Goal: Task Accomplishment & Management: Manage account settings

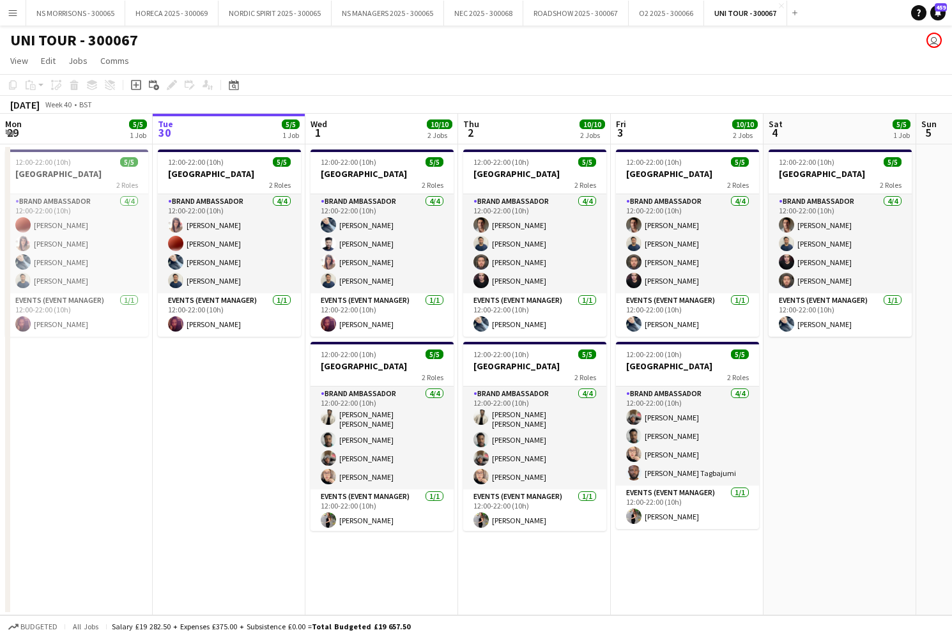
scroll to position [0, 544]
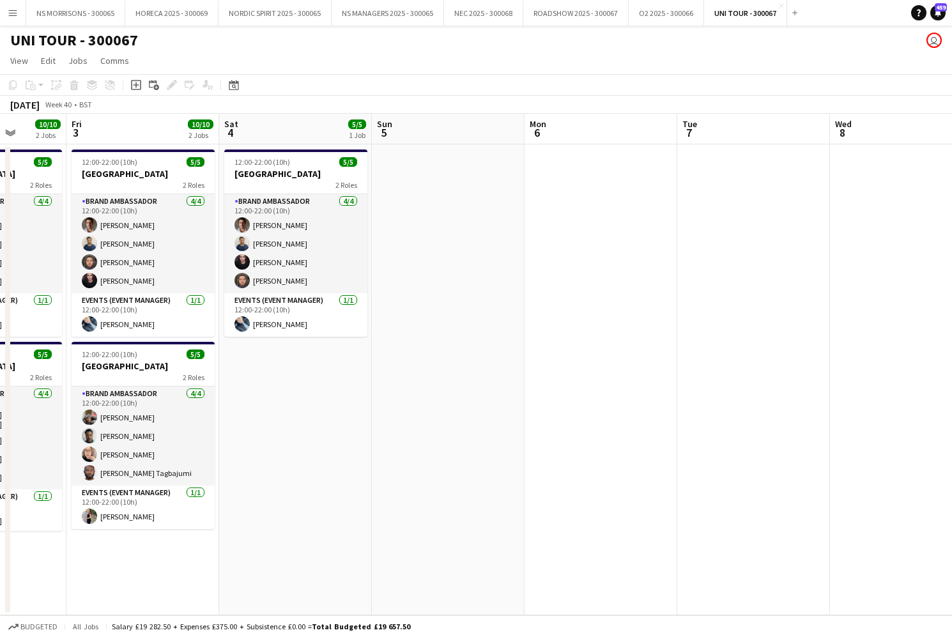
click at [664, 353] on app-date-cell at bounding box center [600, 379] width 153 height 471
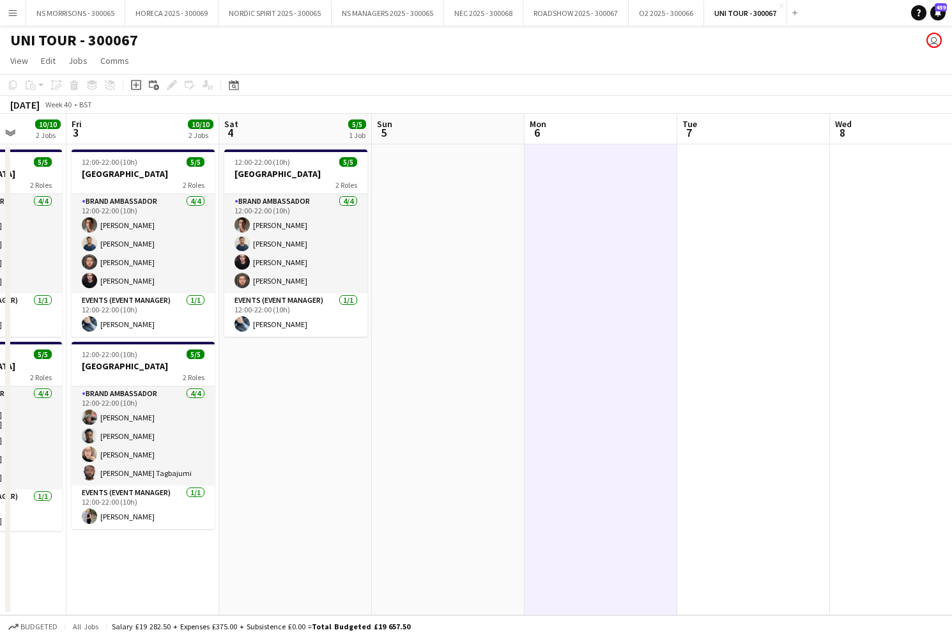
click at [14, 20] on button "Menu" at bounding box center [13, 13] width 26 height 26
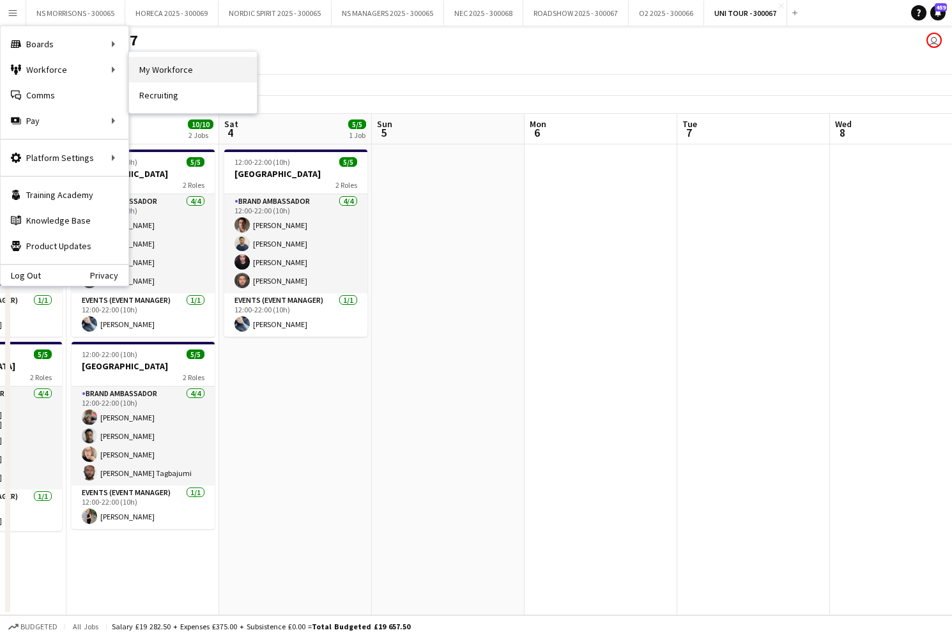
click at [208, 79] on link "My Workforce" at bounding box center [193, 70] width 128 height 26
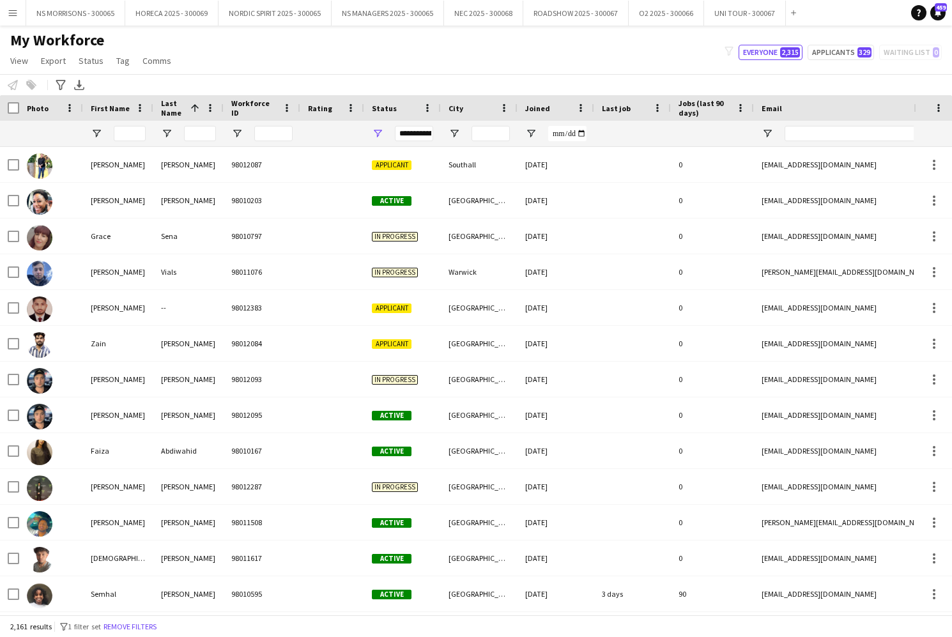
click at [127, 141] on div at bounding box center [130, 134] width 32 height 26
click at [129, 137] on input "First Name Filter Input" at bounding box center [130, 133] width 32 height 15
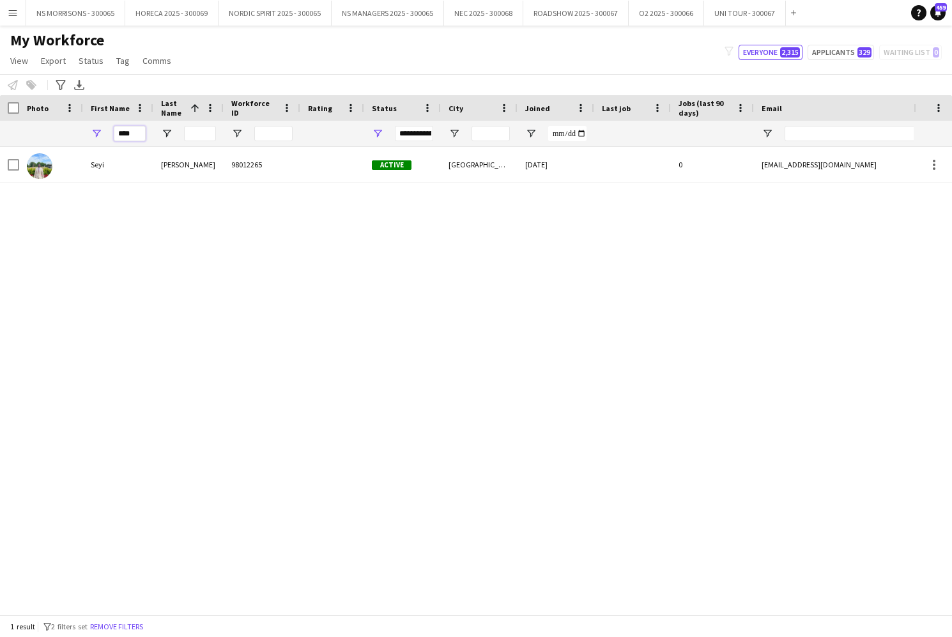
scroll to position [0, 13]
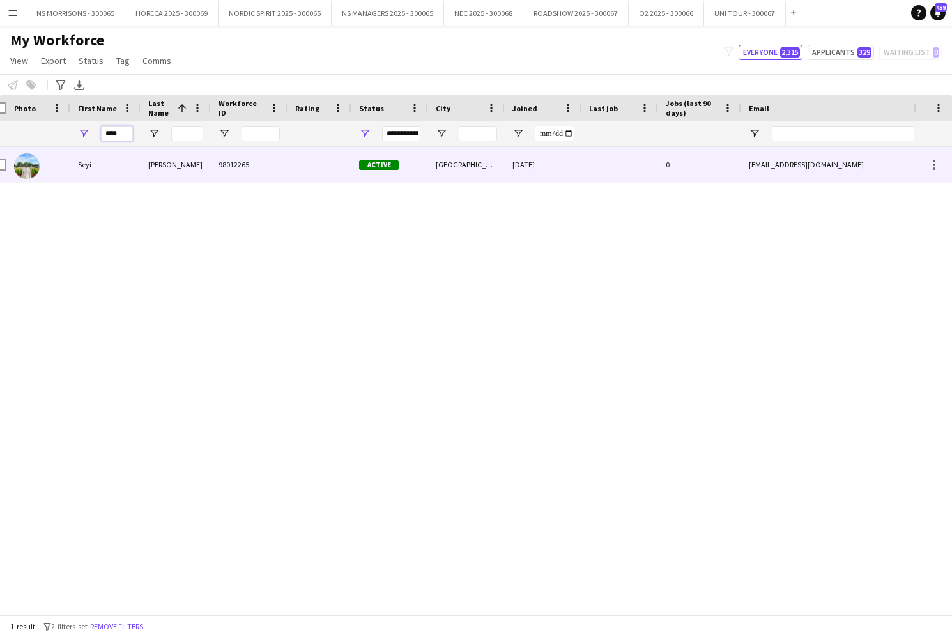
type input "****"
drag, startPoint x: 87, startPoint y: 163, endPoint x: 192, endPoint y: 173, distance: 105.8
click at [87, 163] on div "Seyi" at bounding box center [105, 164] width 70 height 35
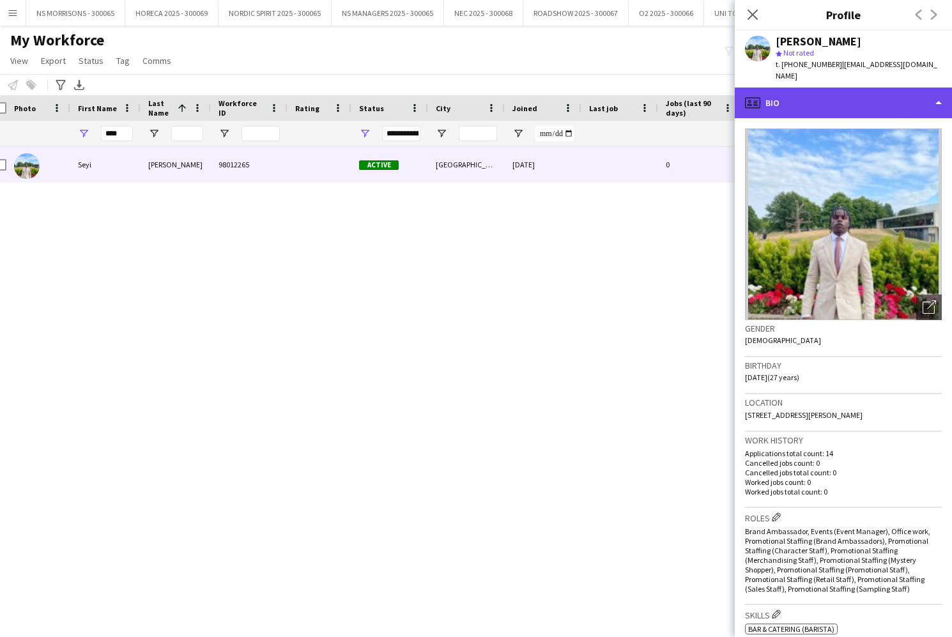
click at [870, 87] on div "profile Bio" at bounding box center [842, 102] width 217 height 31
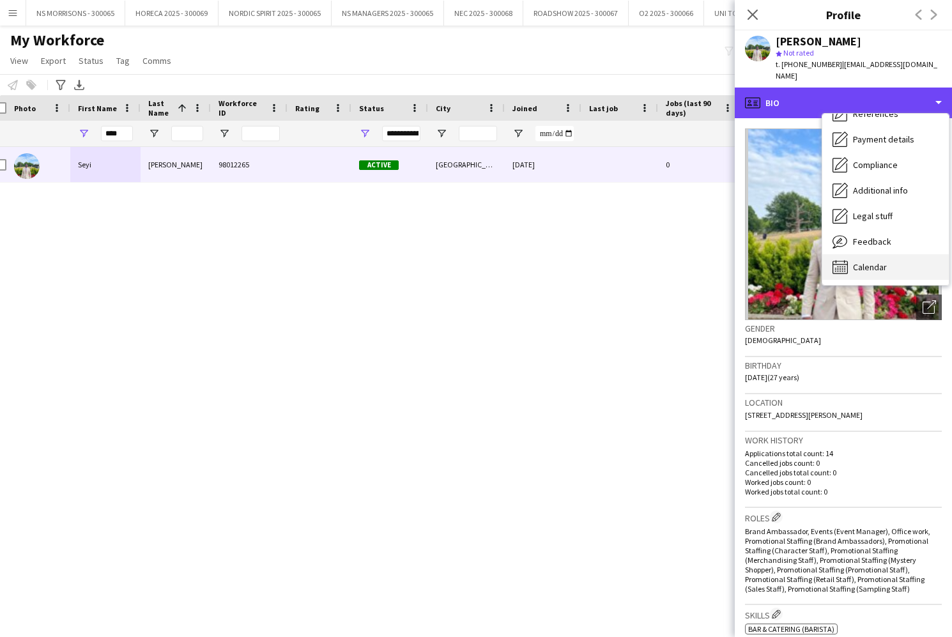
scroll to position [146, 0]
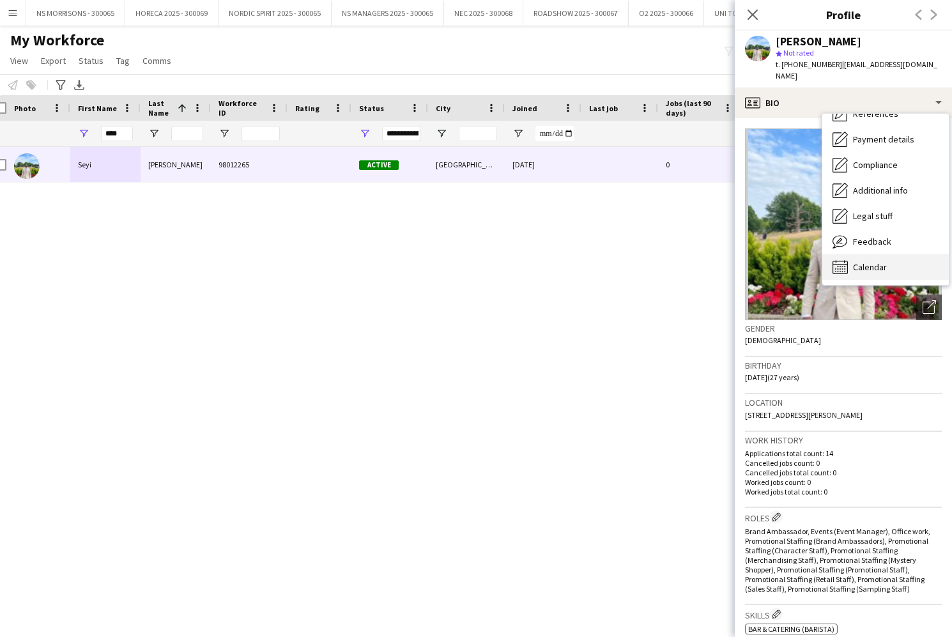
click at [871, 261] on span "Calendar" at bounding box center [870, 266] width 34 height 11
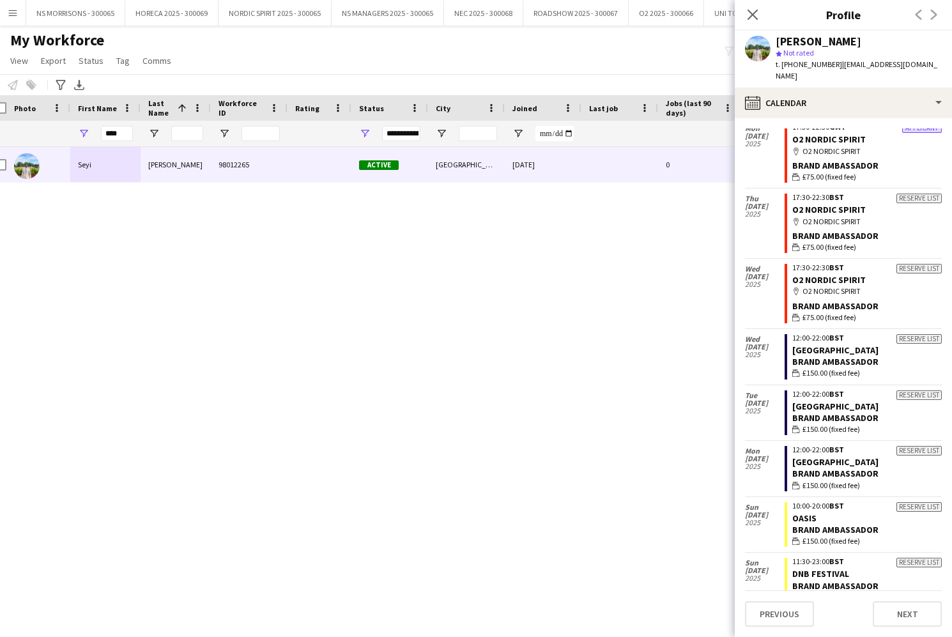
scroll to position [465, 0]
click at [752, 14] on icon at bounding box center [752, 15] width 10 height 10
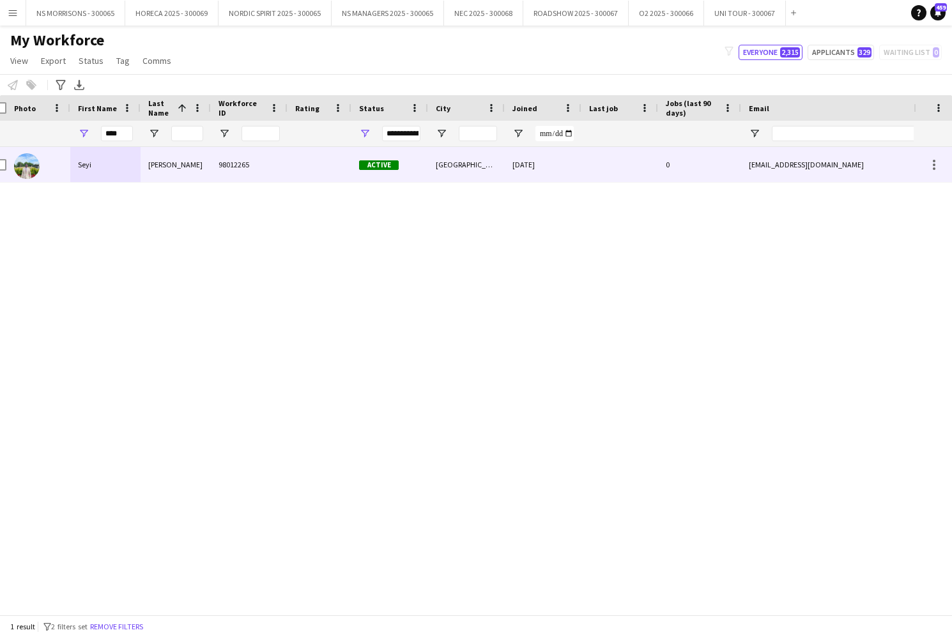
click at [87, 165] on div "Seyi" at bounding box center [105, 164] width 70 height 35
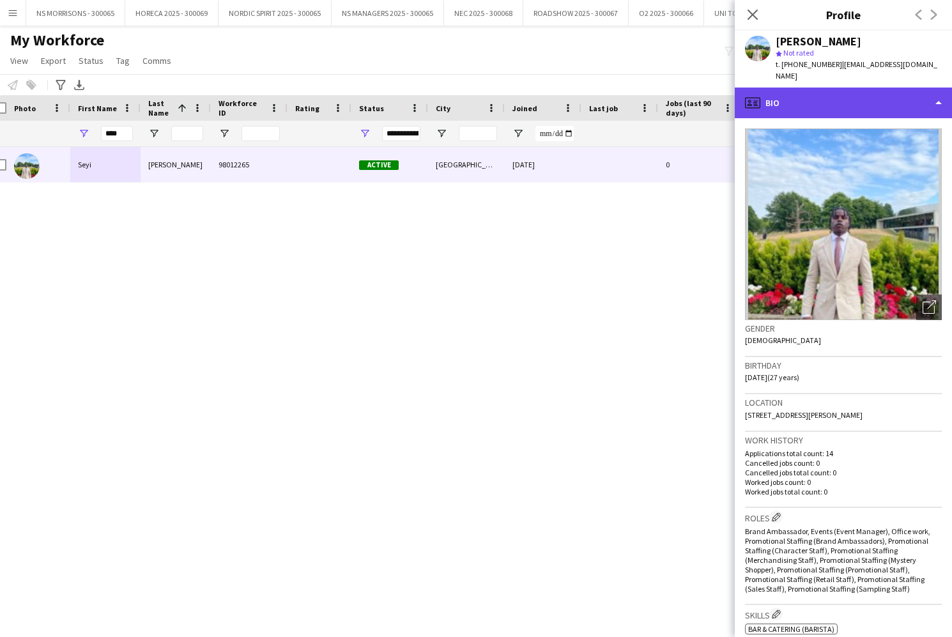
click at [853, 96] on div "profile Bio" at bounding box center [842, 102] width 217 height 31
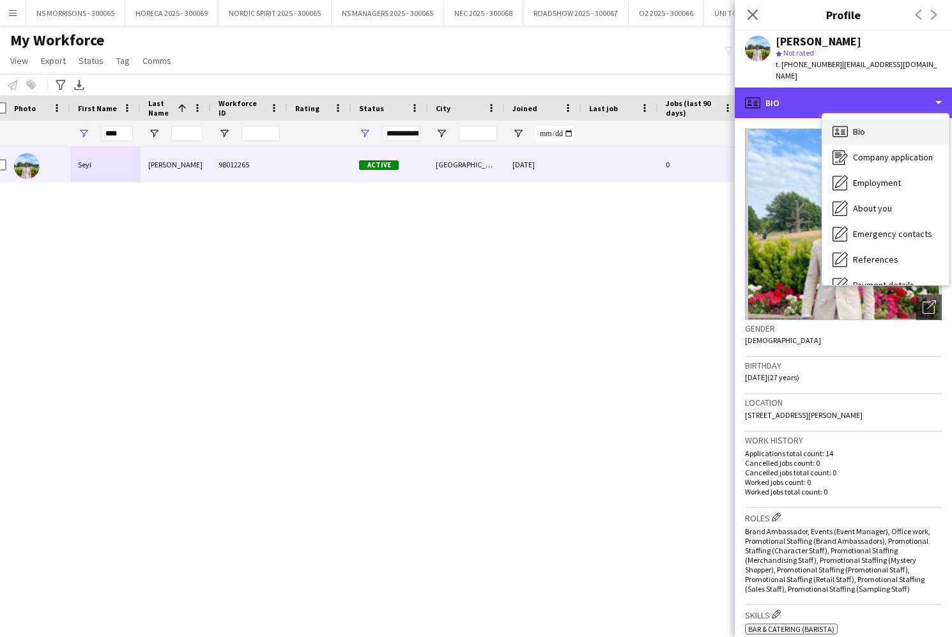
scroll to position [0, 0]
click at [862, 87] on div "profile Bio" at bounding box center [842, 102] width 217 height 31
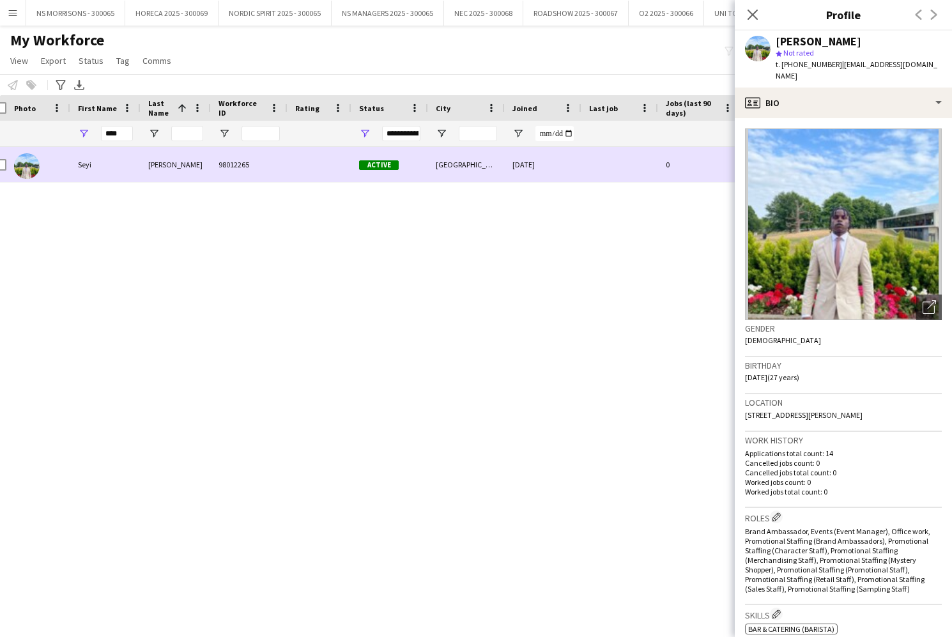
click at [81, 167] on div "Seyi" at bounding box center [105, 164] width 70 height 35
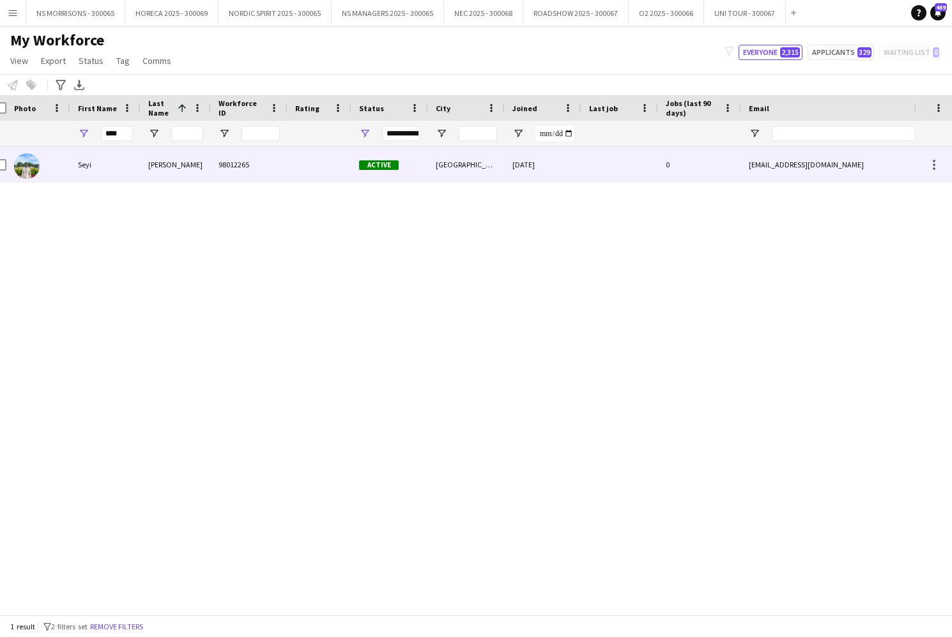
click at [81, 167] on div "Seyi" at bounding box center [105, 164] width 70 height 35
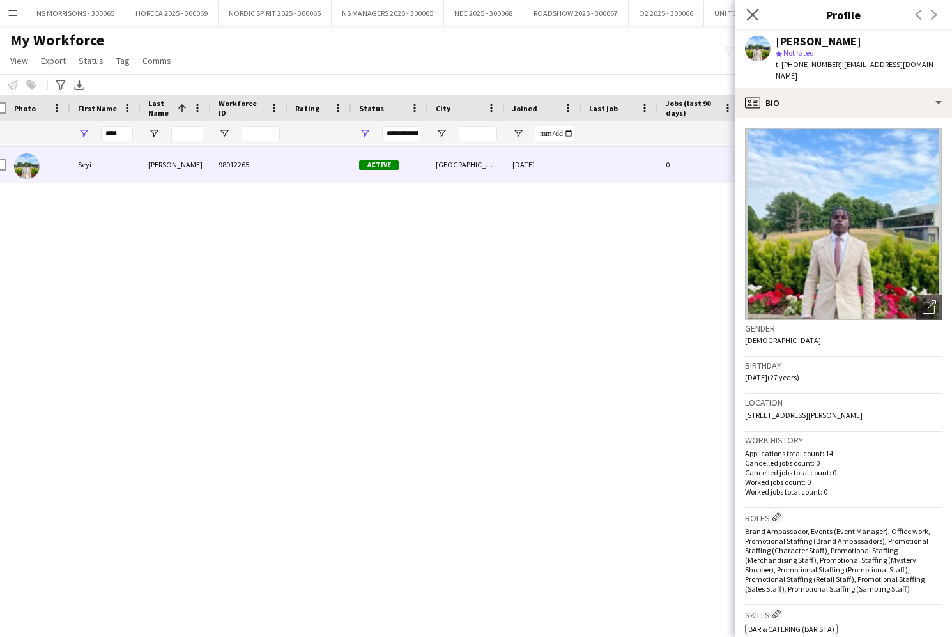
click at [746, 14] on app-icon "Close pop-in" at bounding box center [752, 15] width 19 height 19
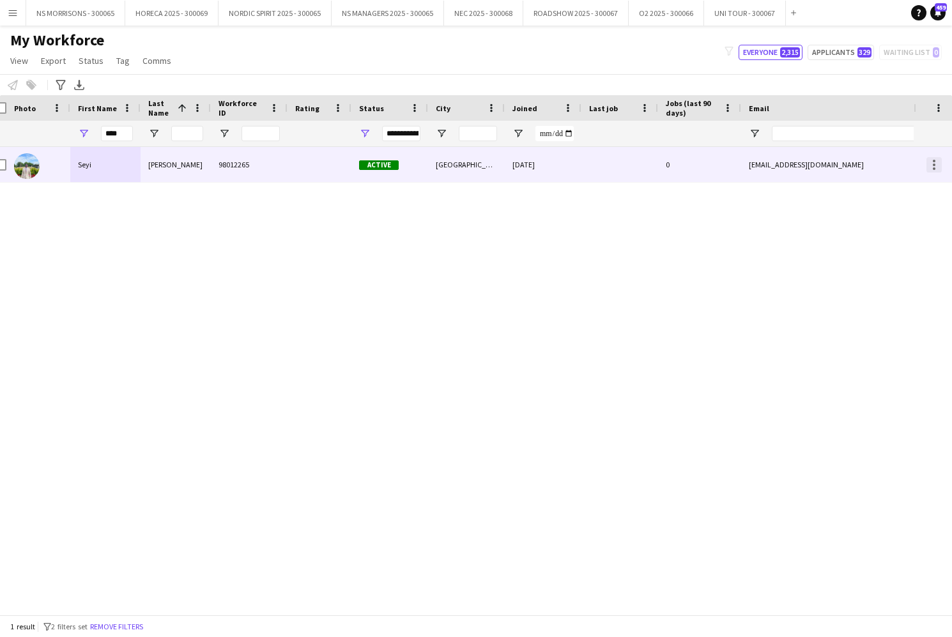
click at [934, 168] on div at bounding box center [933, 168] width 3 height 3
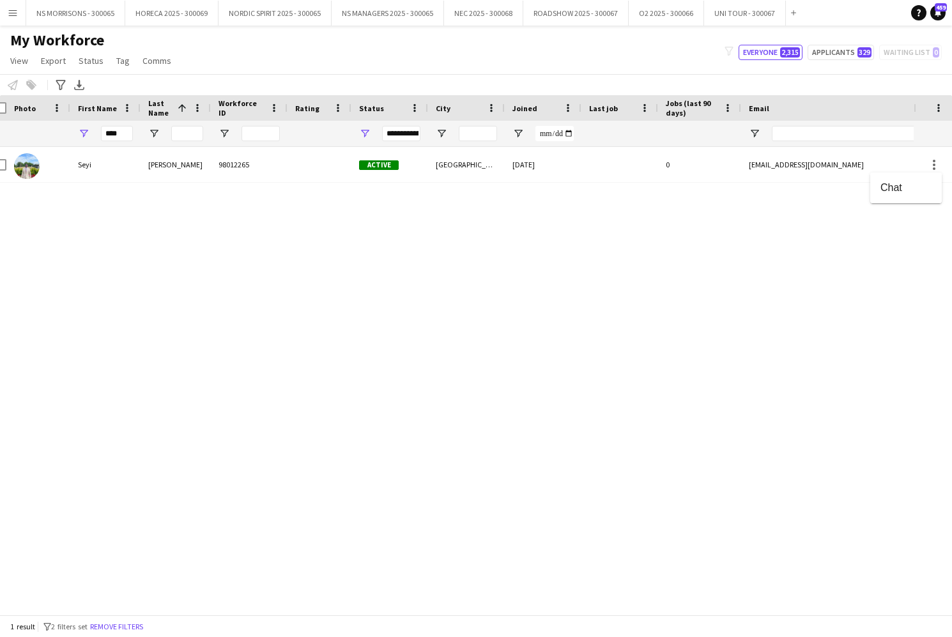
click at [767, 259] on div at bounding box center [476, 318] width 952 height 637
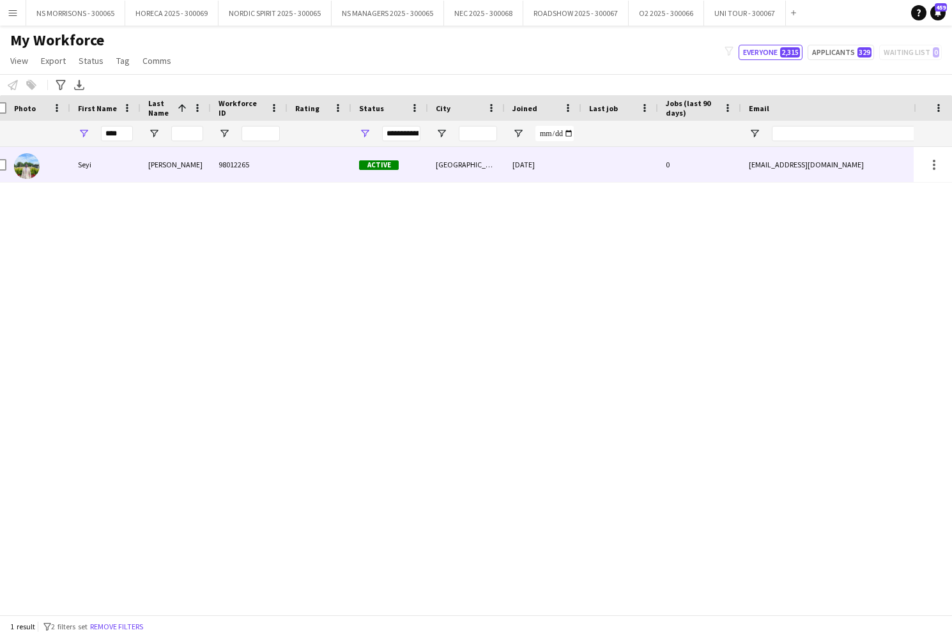
click at [87, 163] on div "Seyi" at bounding box center [105, 164] width 70 height 35
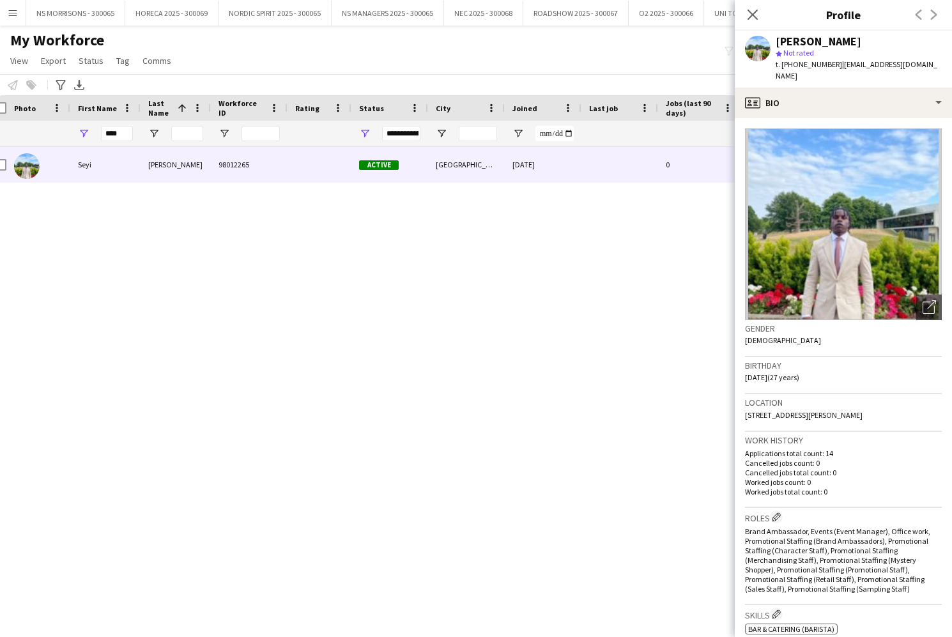
drag, startPoint x: 752, startPoint y: 12, endPoint x: 619, endPoint y: 55, distance: 139.5
click at [751, 12] on icon "Close pop-in" at bounding box center [752, 15] width 10 height 10
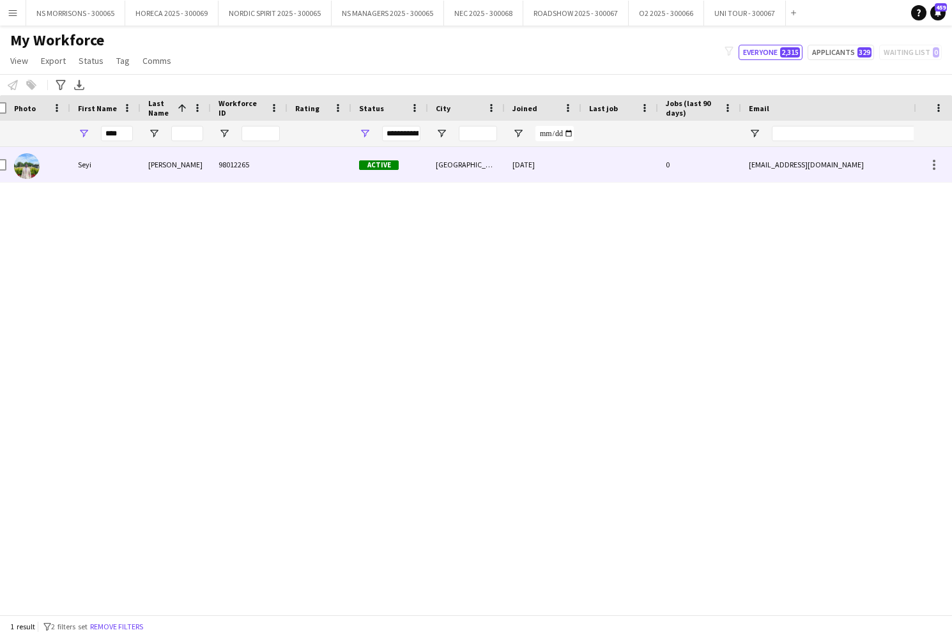
click at [78, 163] on div "Seyi" at bounding box center [105, 164] width 70 height 35
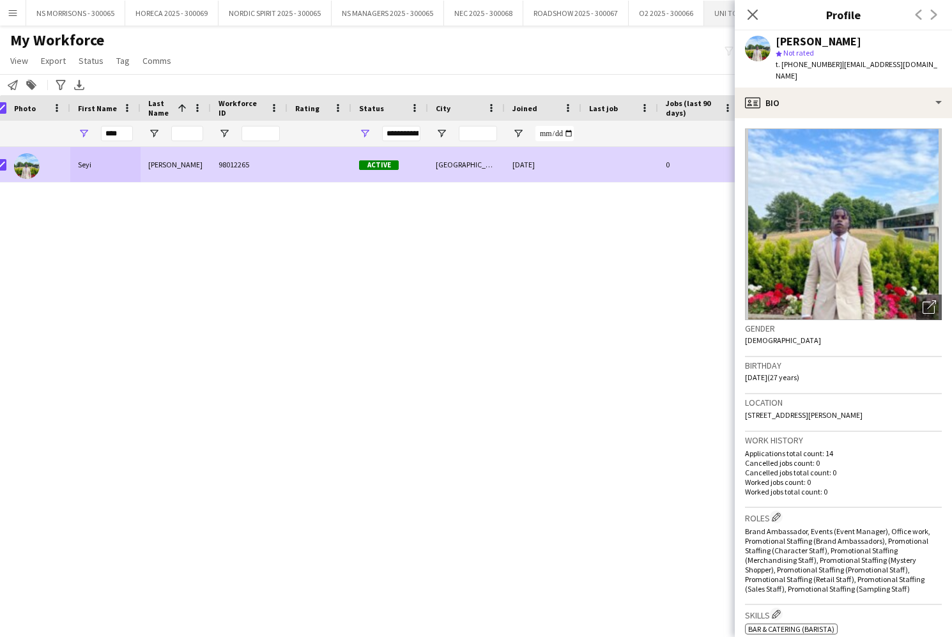
click at [750, 19] on icon "Close pop-in" at bounding box center [752, 15] width 10 height 10
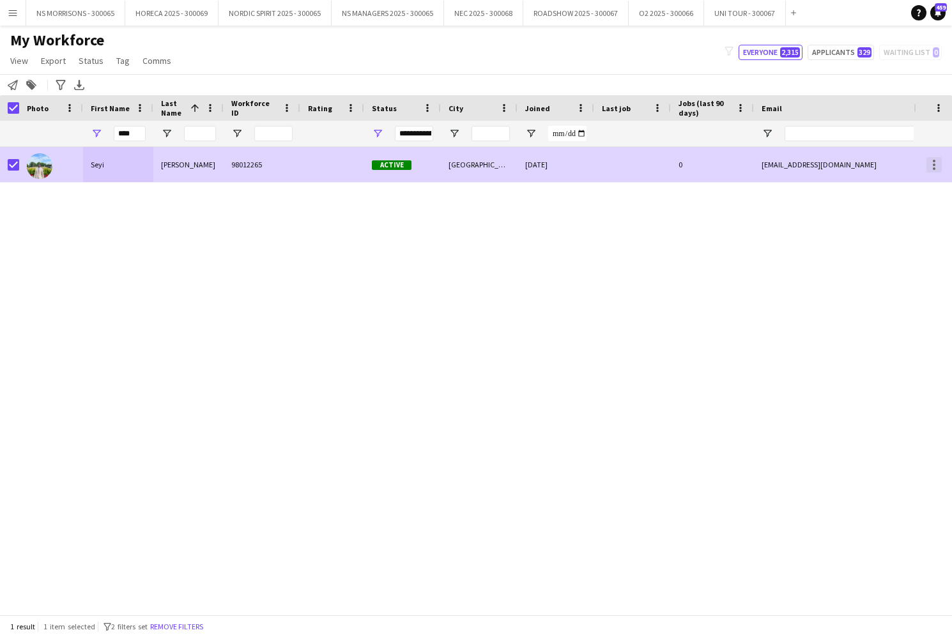
click at [931, 170] on div at bounding box center [933, 164] width 15 height 15
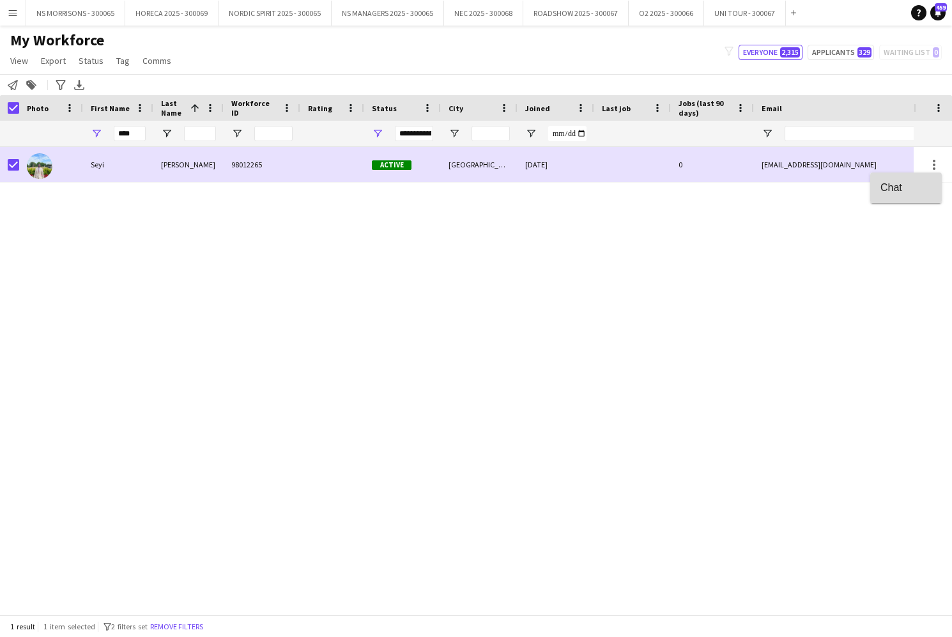
click at [913, 185] on span "Chat" at bounding box center [905, 186] width 51 height 11
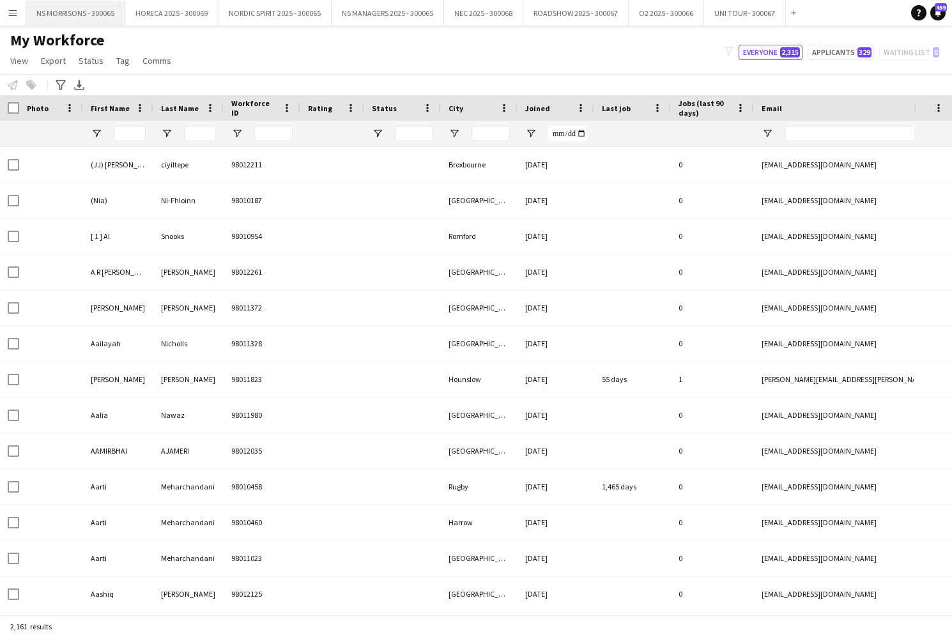
type input "****"
type input "**********"
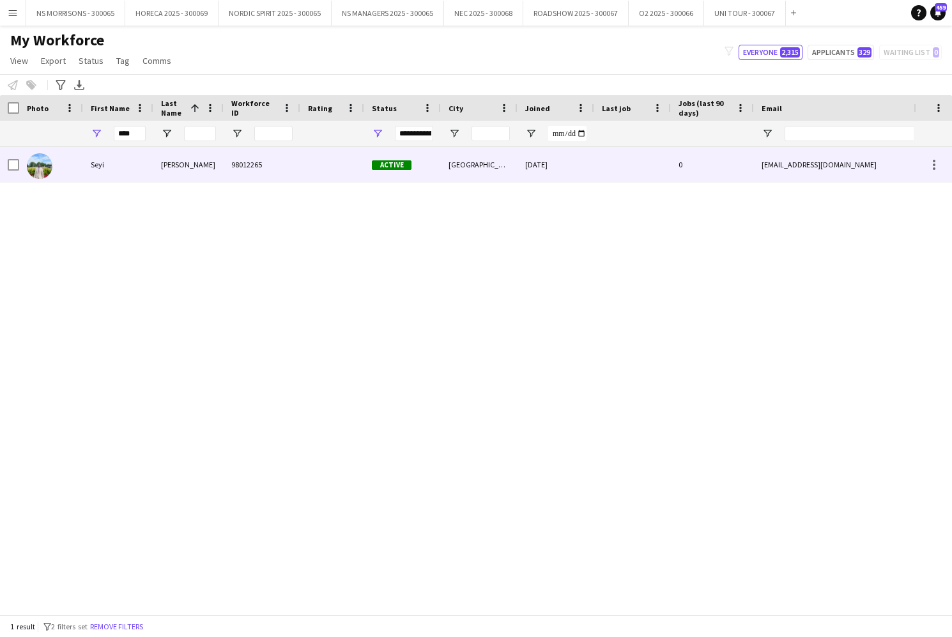
click at [104, 171] on div "Seyi" at bounding box center [118, 164] width 70 height 35
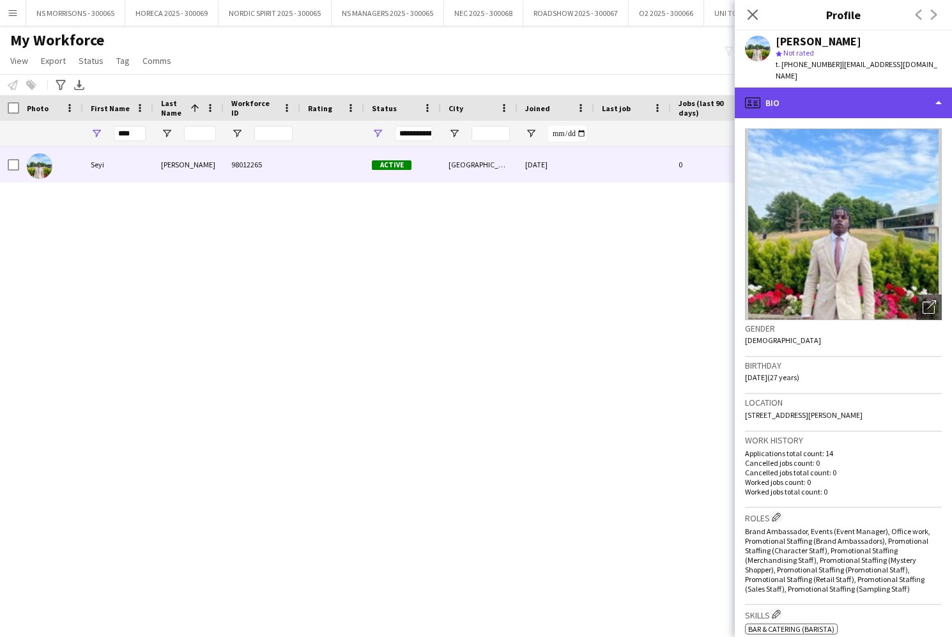
click at [863, 95] on div "profile Bio" at bounding box center [842, 102] width 217 height 31
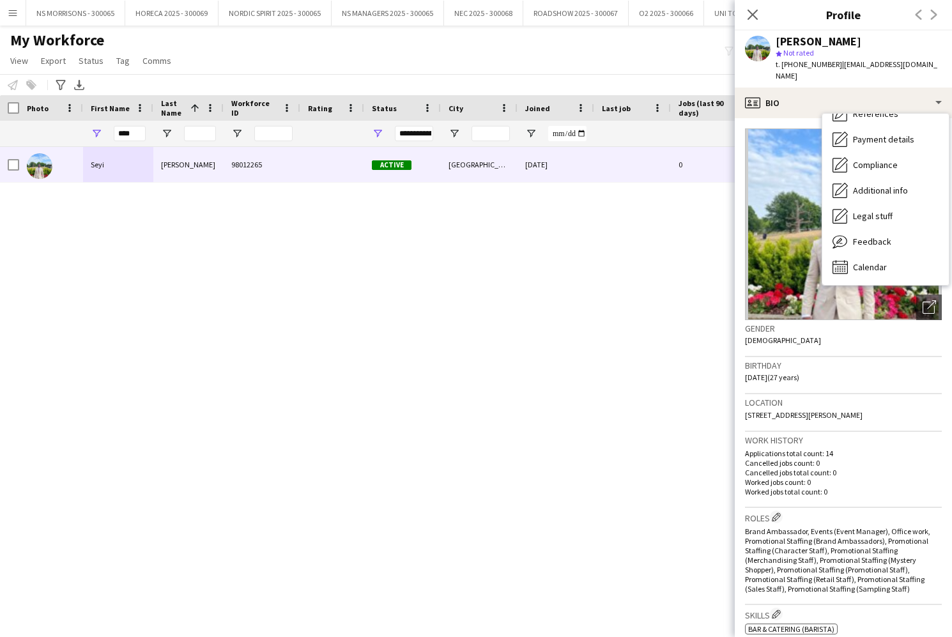
drag, startPoint x: 591, startPoint y: 256, endPoint x: 604, endPoint y: 246, distance: 16.9
click at [593, 254] on div "[PERSON_NAME] 98012265 Active [GEOGRAPHIC_DATA] [DATE] 0 [EMAIL_ADDRESS][DOMAIN…" at bounding box center [456, 380] width 913 height 467
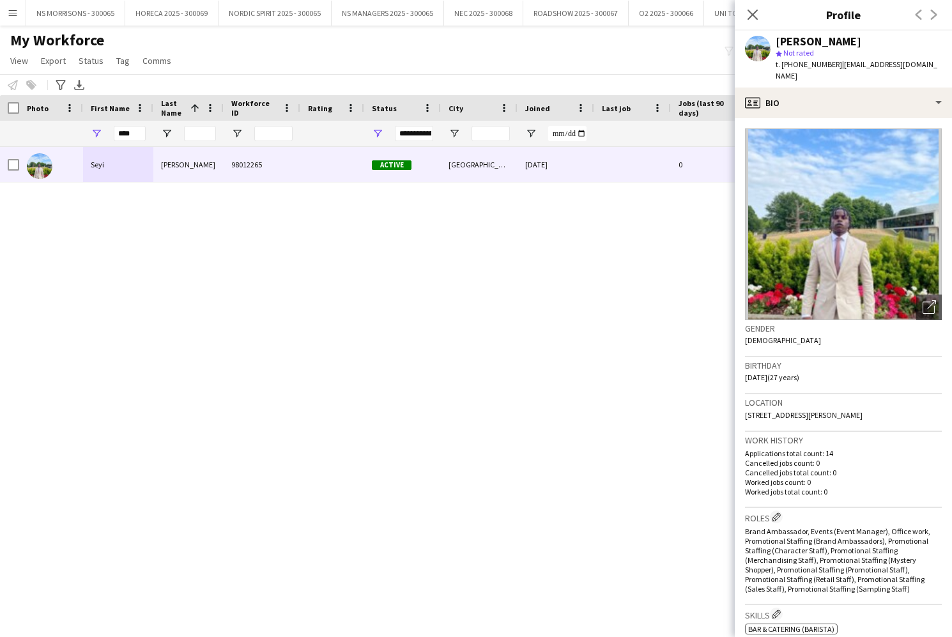
drag, startPoint x: 837, startPoint y: 68, endPoint x: 913, endPoint y: 60, distance: 75.7
click at [913, 60] on div "[PERSON_NAME] Not rated t. [PHONE_NUMBER] | [EMAIL_ADDRESS][DOMAIN_NAME]" at bounding box center [842, 59] width 217 height 57
copy span "[EMAIL_ADDRESS][DOMAIN_NAME]"
click at [70, 111] on span at bounding box center [69, 107] width 11 height 11
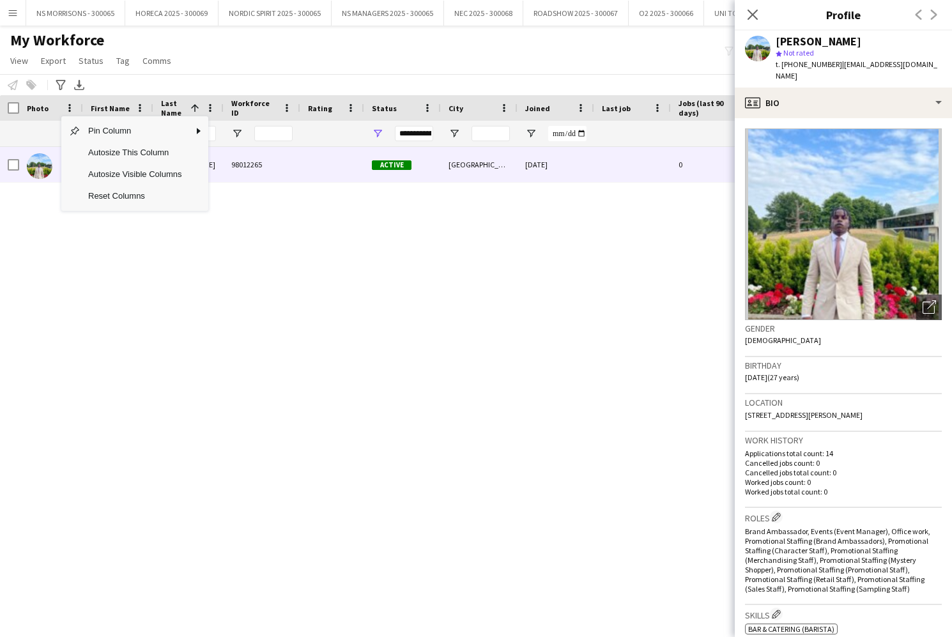
drag, startPoint x: 33, startPoint y: 222, endPoint x: 49, endPoint y: 212, distance: 18.1
click at [33, 222] on div "[PERSON_NAME] 98012265 Active [GEOGRAPHIC_DATA] [DATE] 0 [EMAIL_ADDRESS][DOMAIN…" at bounding box center [456, 380] width 913 height 467
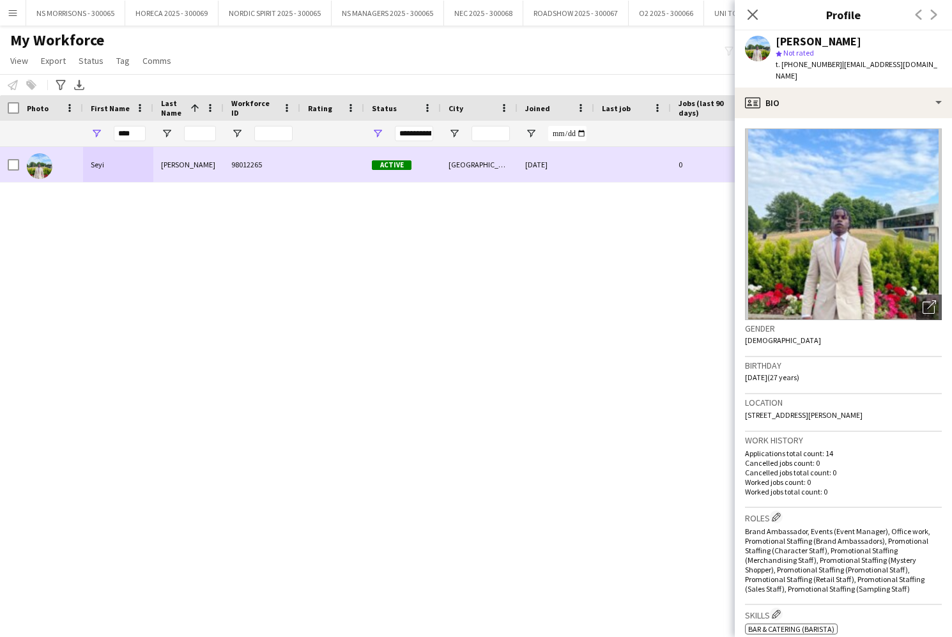
click at [105, 165] on div "Seyi" at bounding box center [118, 164] width 70 height 35
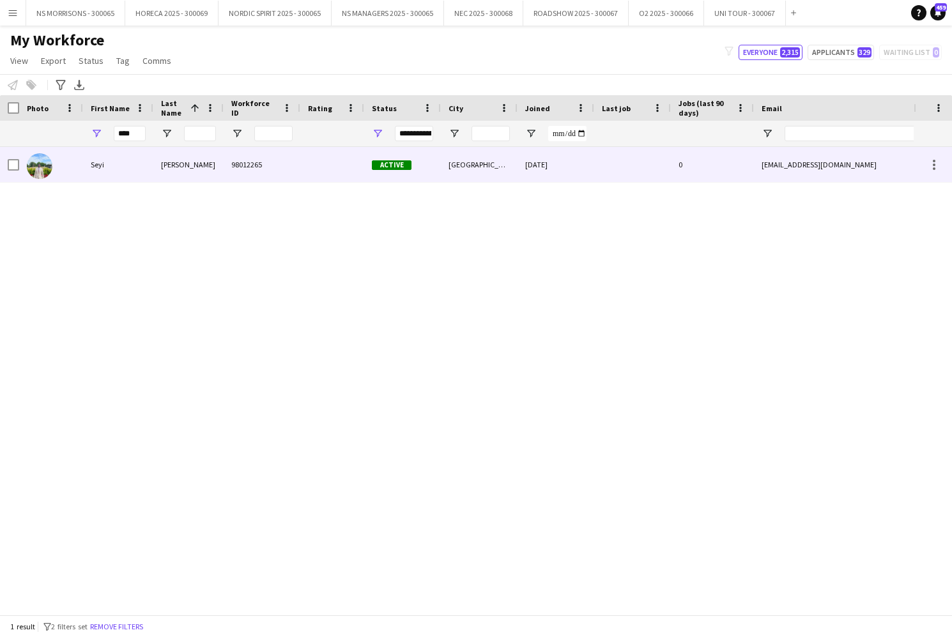
click at [105, 165] on div "Seyi" at bounding box center [118, 164] width 70 height 35
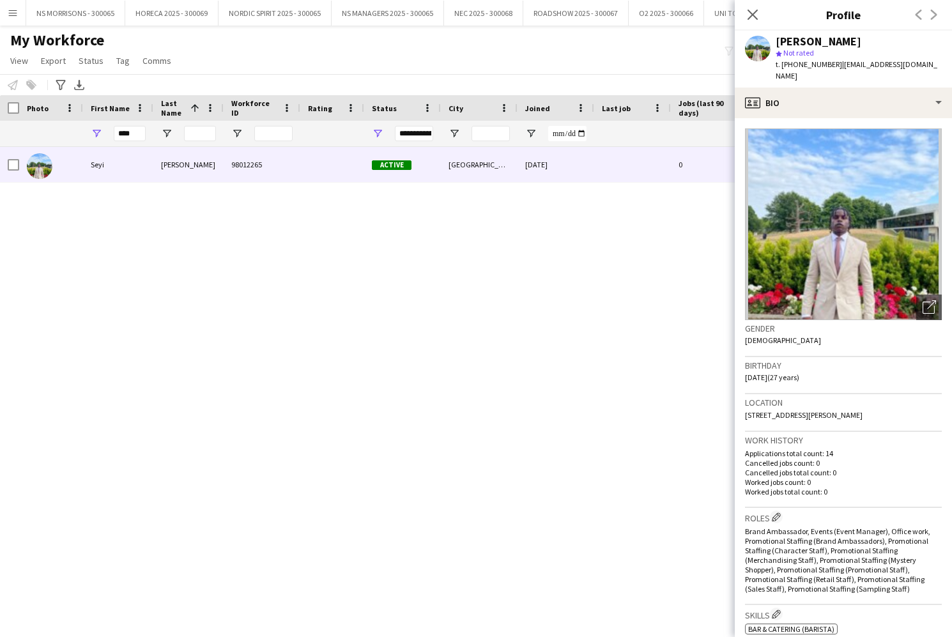
click at [807, 118] on app-crew-profile-bio "Open photos pop-in Gender [DEMOGRAPHIC_DATA] Birthday [DEMOGRAPHIC_DATA] (27 ye…" at bounding box center [842, 377] width 217 height 519
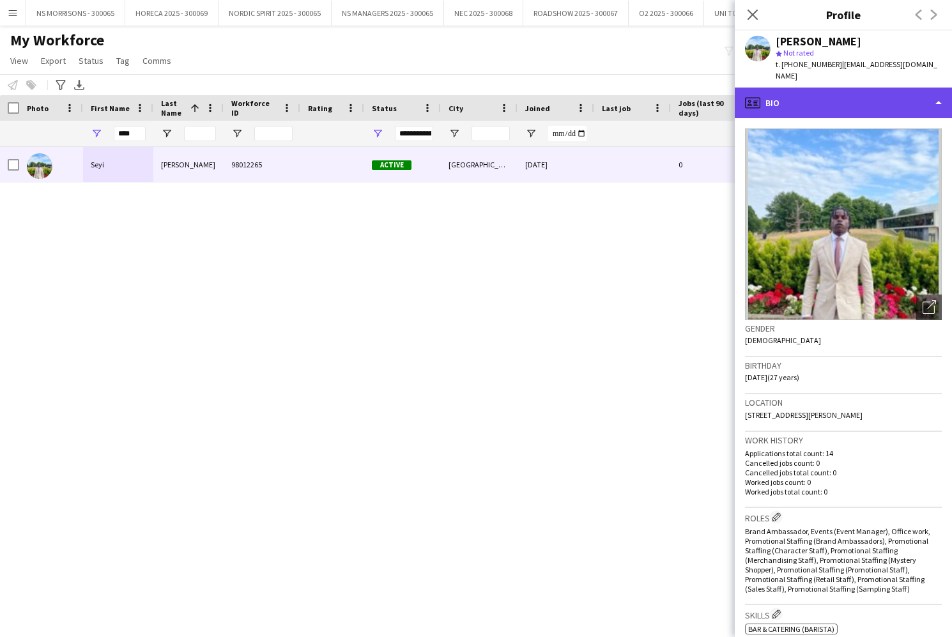
click at [814, 95] on div "profile Bio" at bounding box center [842, 102] width 217 height 31
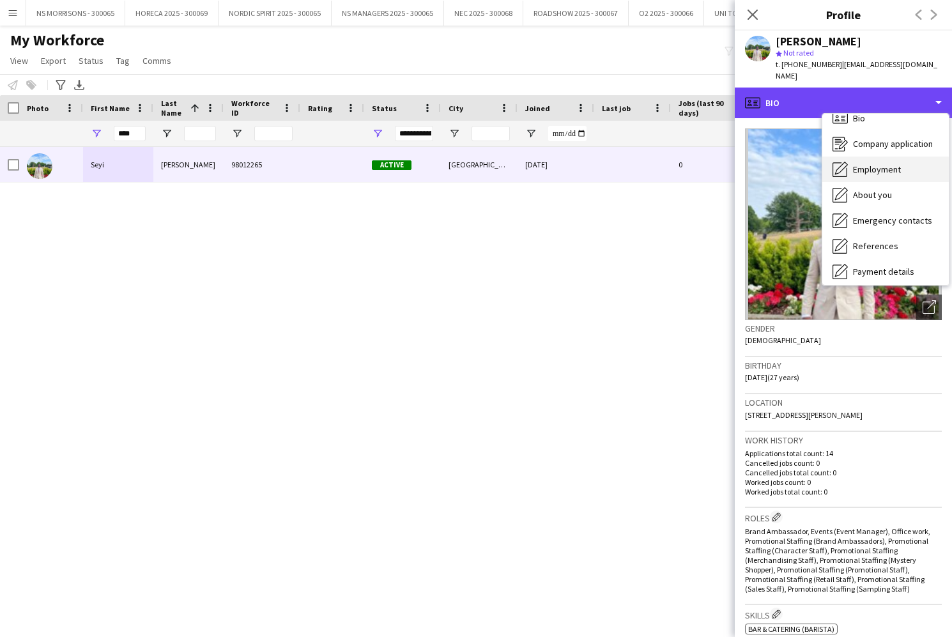
scroll to position [18, 0]
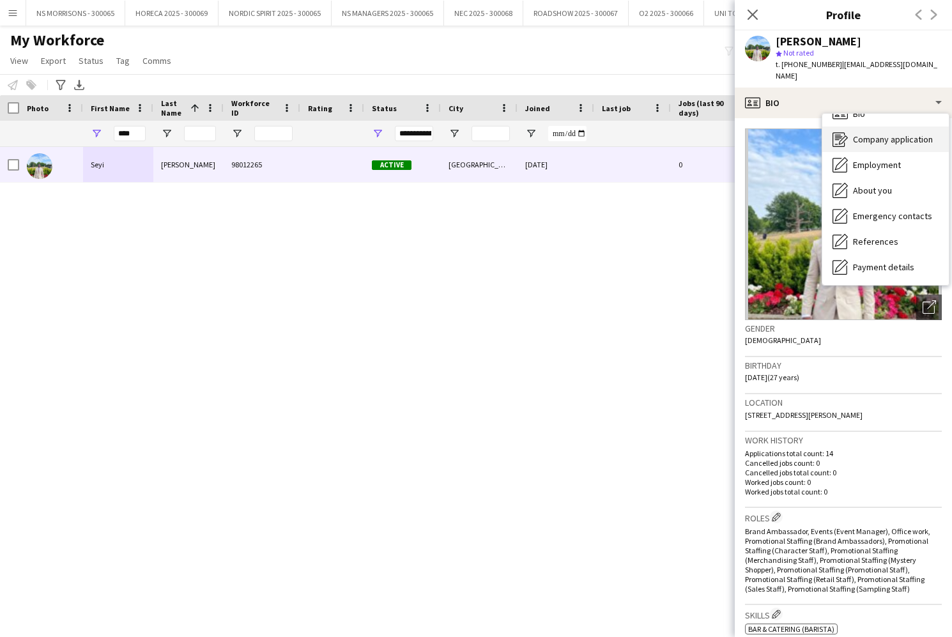
click at [876, 137] on div "Company application Company application" at bounding box center [885, 139] width 126 height 26
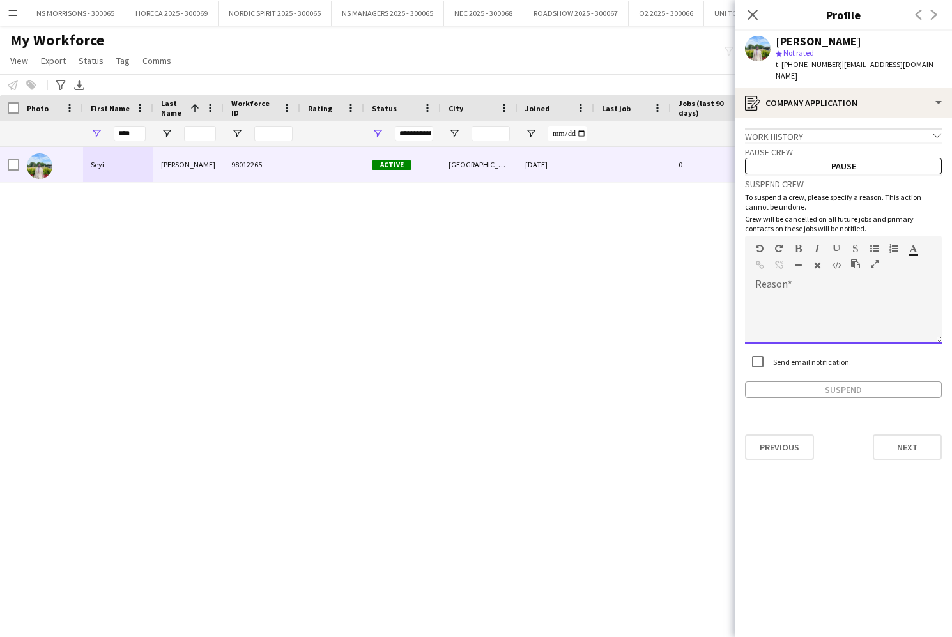
click at [775, 284] on div at bounding box center [843, 314] width 197 height 60
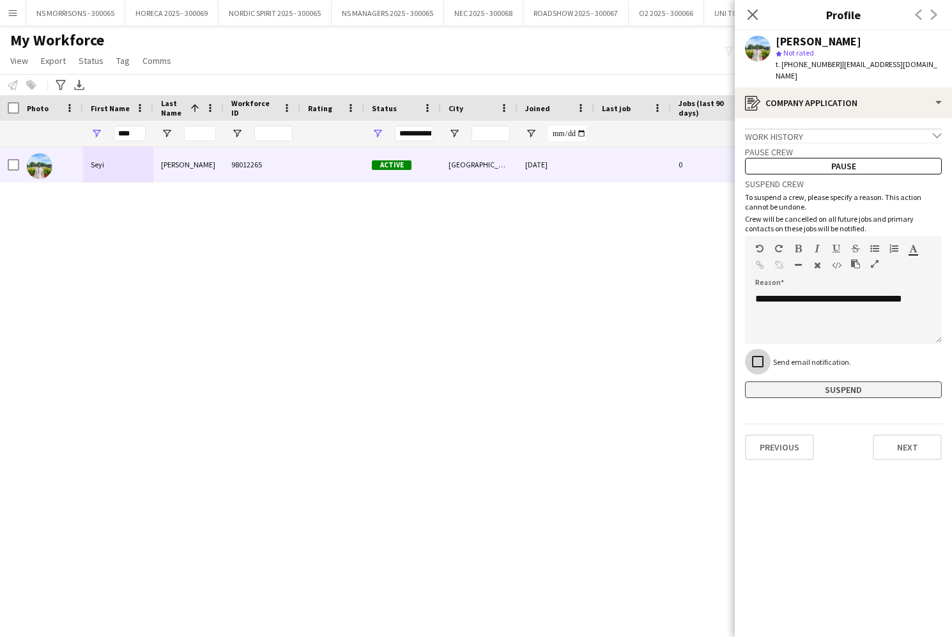
scroll to position [0, 0]
click at [869, 381] on button "Suspend" at bounding box center [843, 389] width 197 height 17
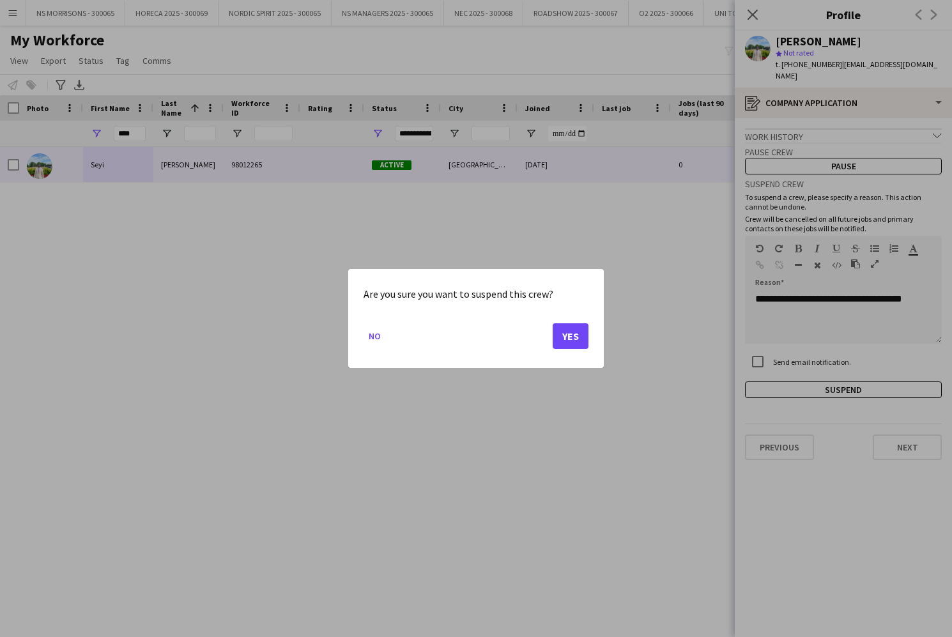
click at [565, 338] on button "Yes" at bounding box center [570, 336] width 36 height 26
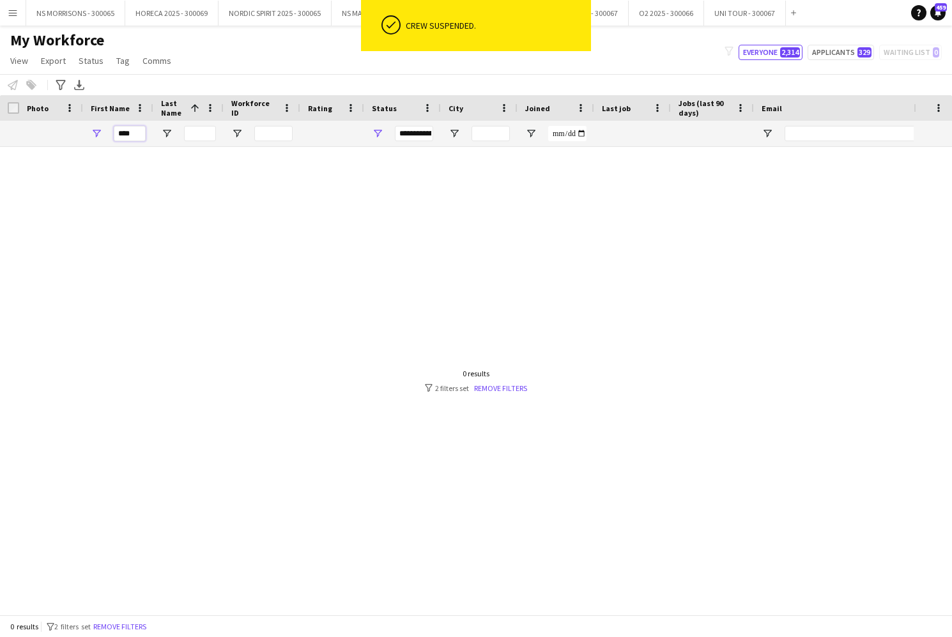
click at [132, 135] on input "****" at bounding box center [130, 133] width 32 height 15
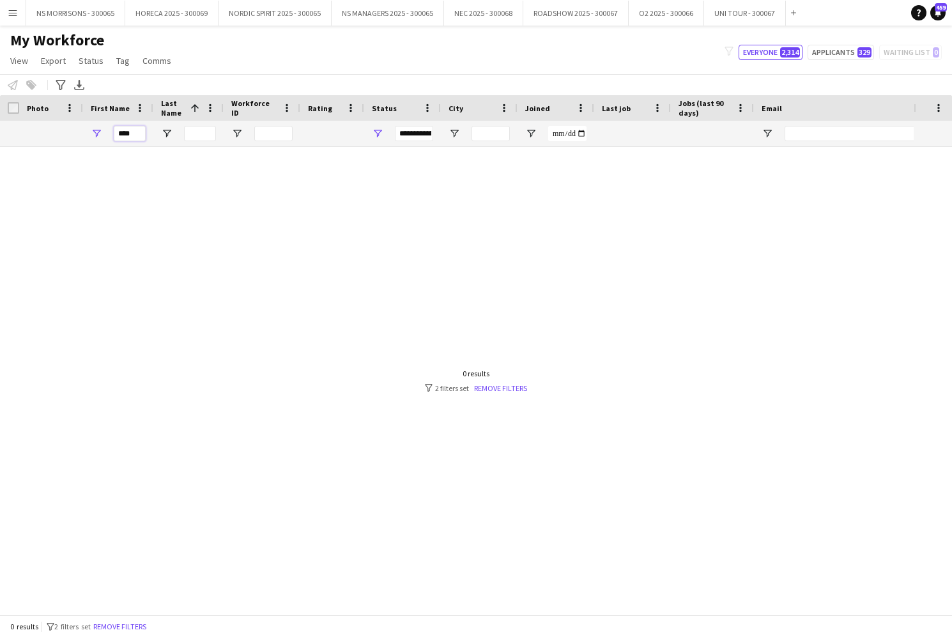
drag, startPoint x: 118, startPoint y: 137, endPoint x: 105, endPoint y: 135, distance: 12.2
click at [105, 135] on div "****" at bounding box center [118, 134] width 70 height 26
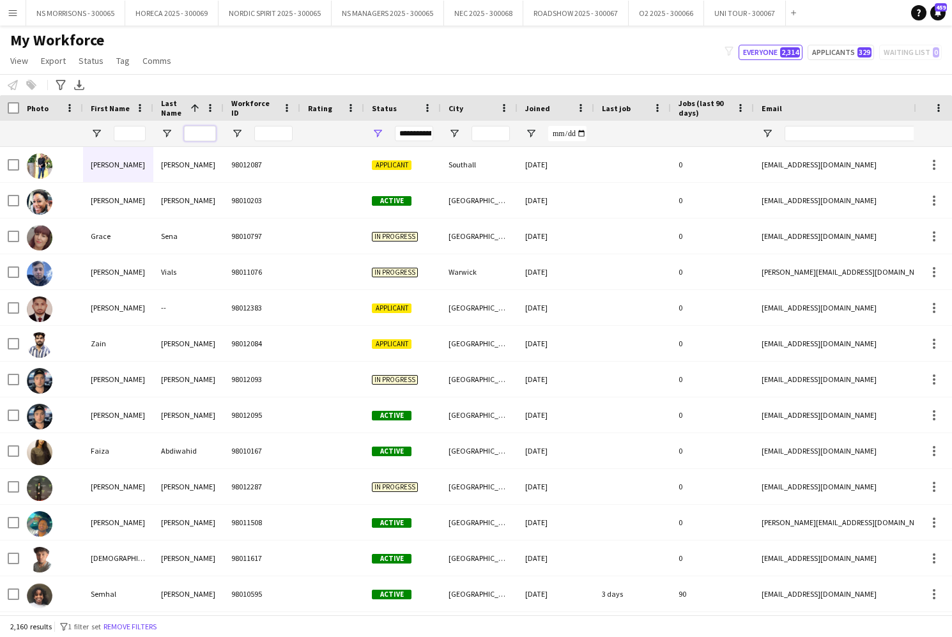
click at [198, 132] on input "Last Name Filter Input" at bounding box center [200, 133] width 32 height 15
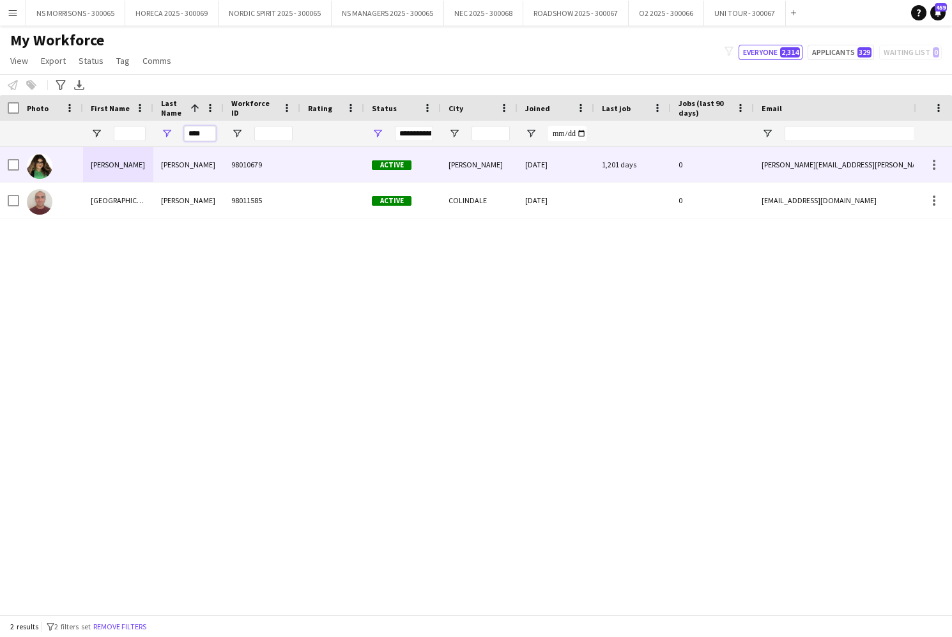
type input "****"
click at [115, 168] on div "[PERSON_NAME]" at bounding box center [118, 164] width 70 height 35
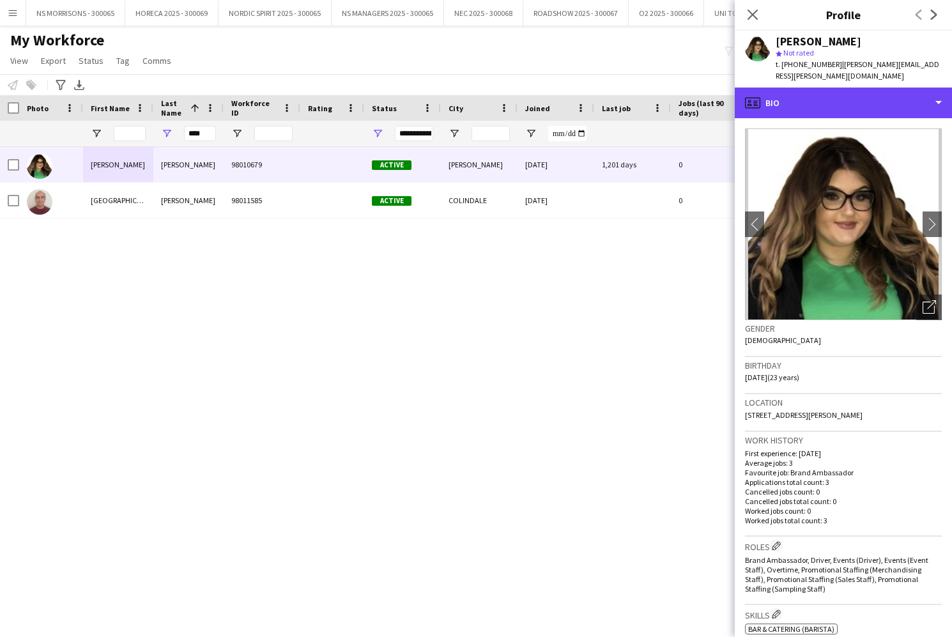
drag, startPoint x: 863, startPoint y: 93, endPoint x: 866, endPoint y: 115, distance: 22.5
click at [863, 93] on div "profile Bio" at bounding box center [842, 102] width 217 height 31
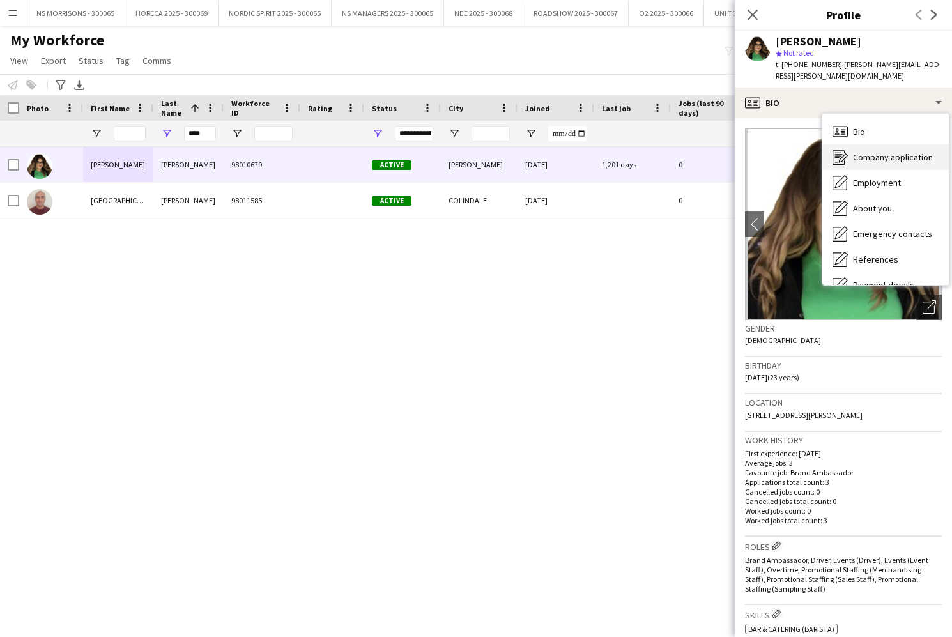
click at [874, 151] on div "Company application Company application" at bounding box center [885, 157] width 126 height 26
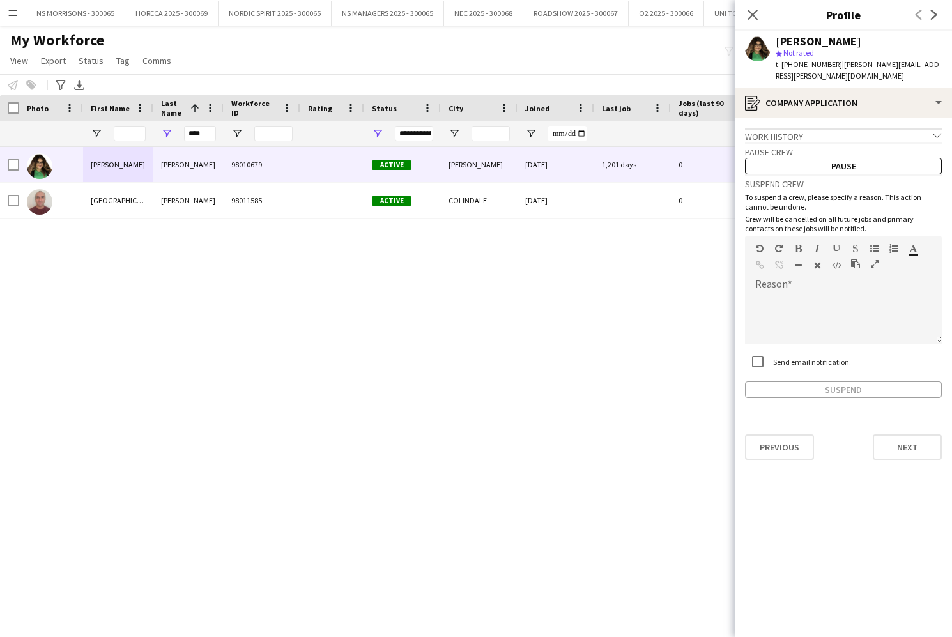
click at [254, 289] on div "[PERSON_NAME] 98010679 Active [PERSON_NAME] [DATE] 1,201 days 0 [PERSON_NAME][E…" at bounding box center [456, 380] width 913 height 467
drag, startPoint x: 209, startPoint y: 133, endPoint x: 173, endPoint y: 137, distance: 36.6
click at [173, 137] on div "****" at bounding box center [188, 134] width 70 height 26
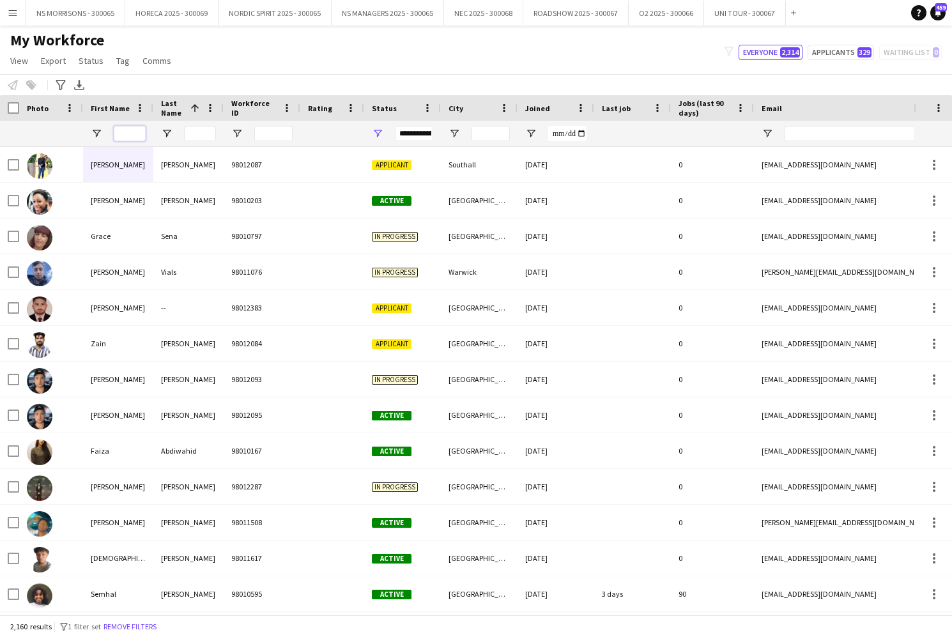
click at [125, 139] on input "First Name Filter Input" at bounding box center [130, 133] width 32 height 15
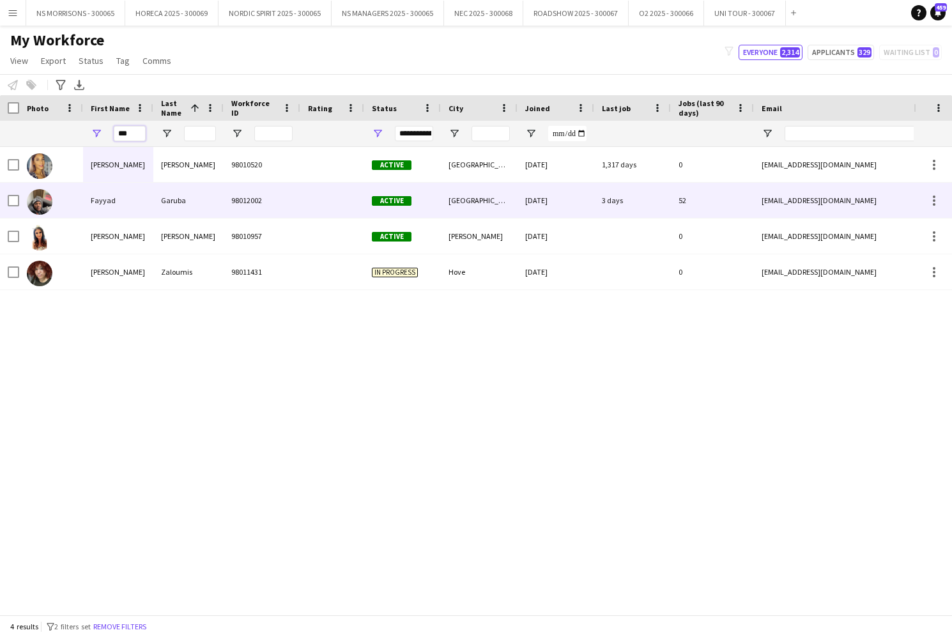
type input "***"
click at [107, 196] on div "Fayyad" at bounding box center [118, 200] width 70 height 35
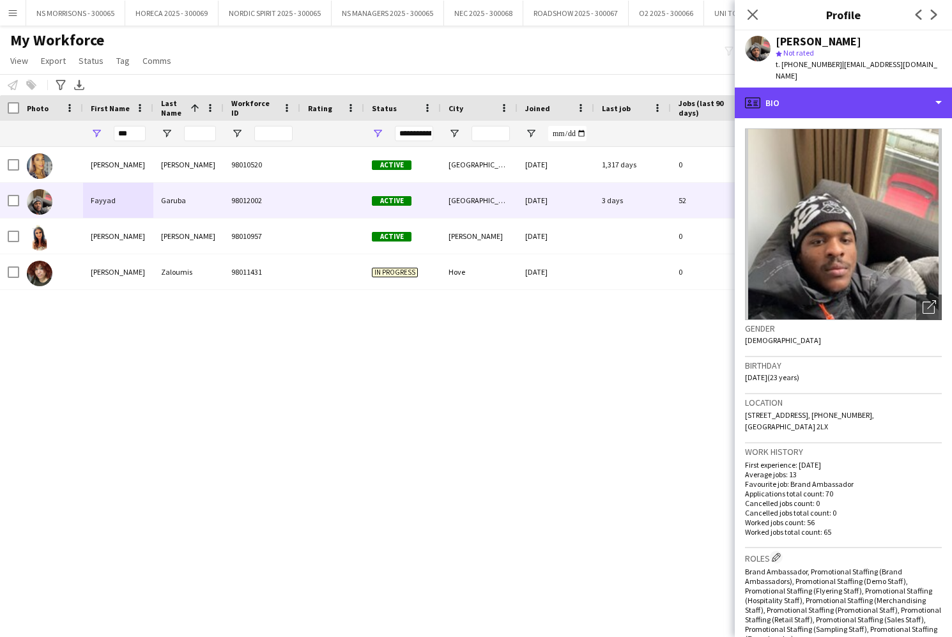
drag, startPoint x: 865, startPoint y: 89, endPoint x: 867, endPoint y: 129, distance: 40.3
click at [864, 89] on div "profile Bio" at bounding box center [842, 102] width 217 height 31
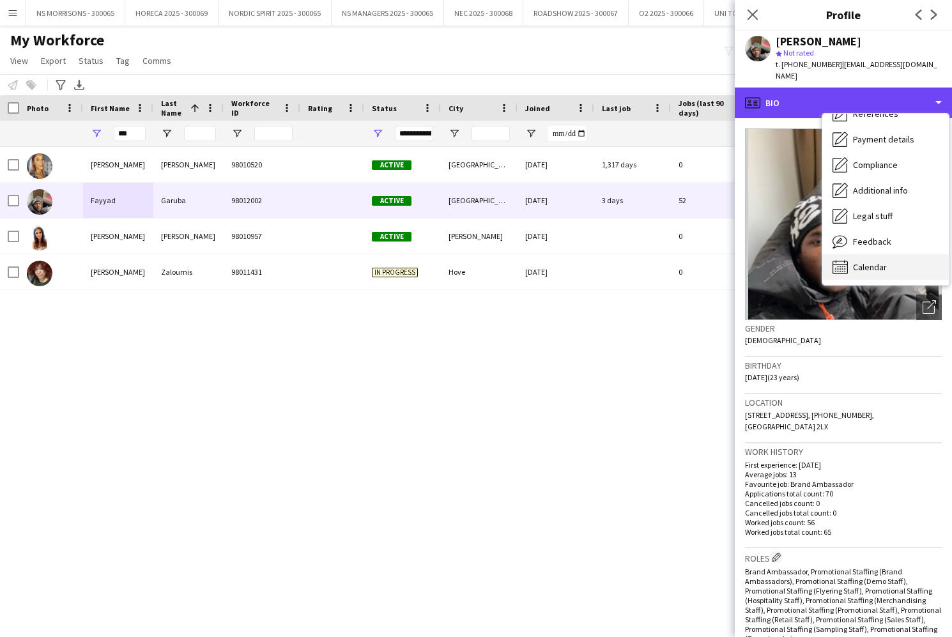
scroll to position [146, 0]
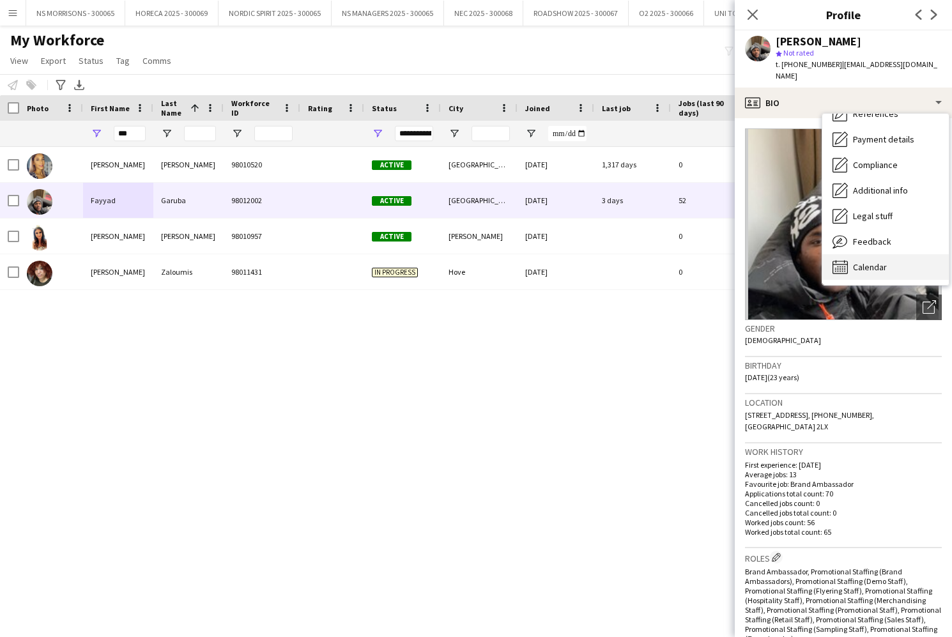
click at [870, 261] on span "Calendar" at bounding box center [870, 266] width 34 height 11
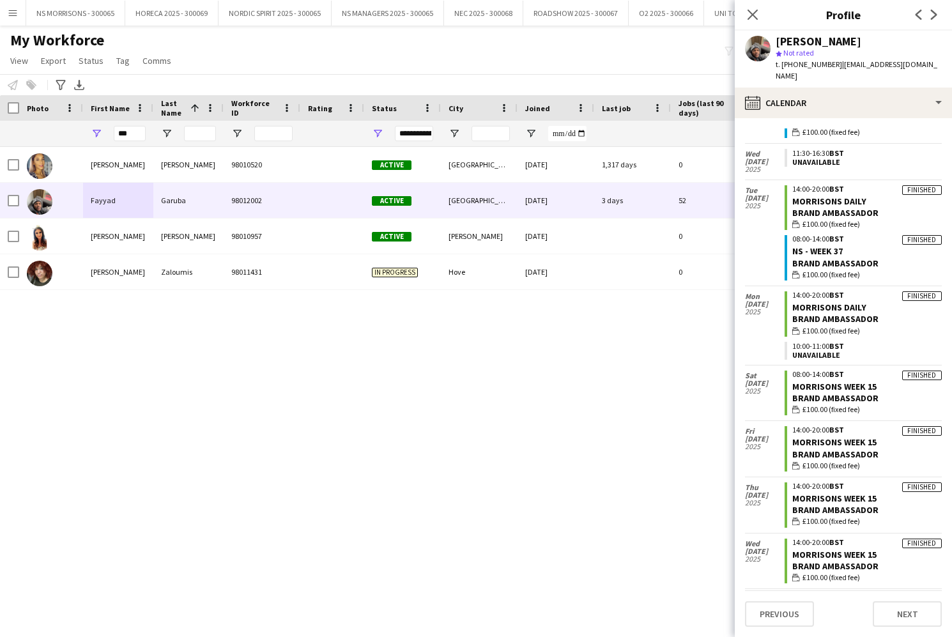
scroll to position [412, 0]
click at [105, 16] on button "NS MORRISONS - 300065 Close" at bounding box center [75, 13] width 99 height 25
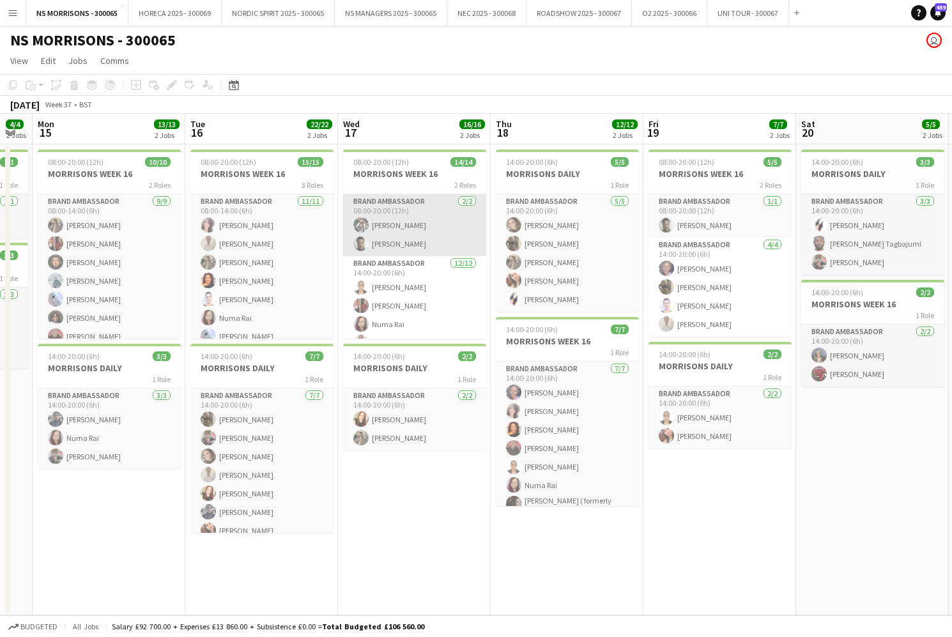
scroll to position [0, 426]
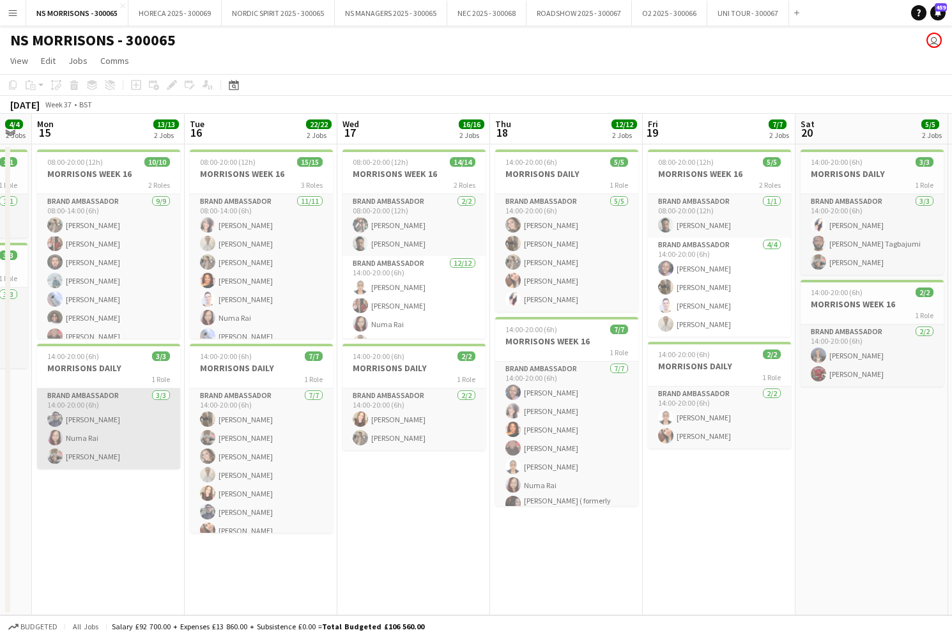
click at [82, 434] on app-card-role "Brand Ambassador [DATE] 14:00-20:00 (6h) [PERSON_NAME] [PERSON_NAME] Fayyad [PE…" at bounding box center [108, 428] width 143 height 80
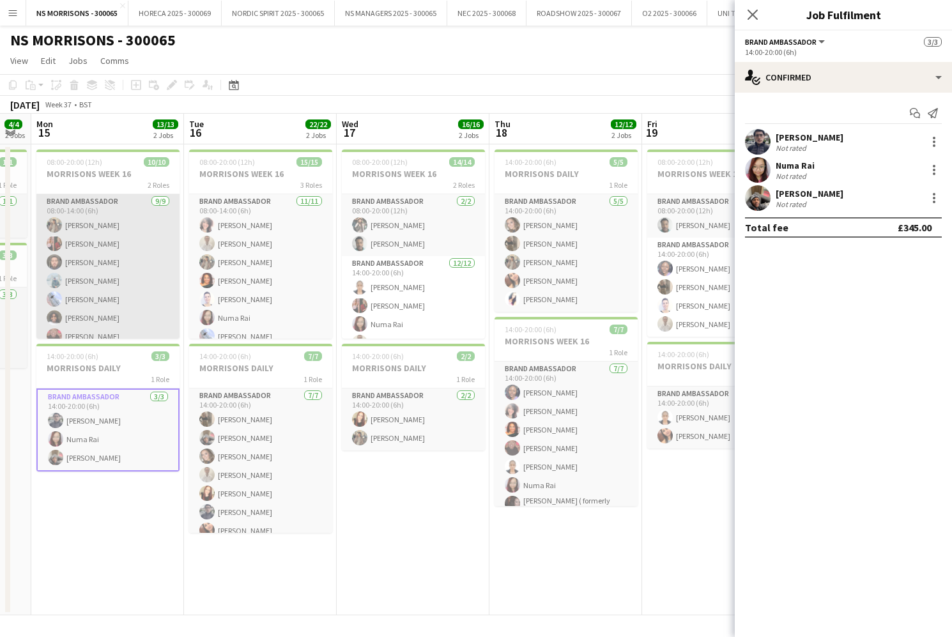
scroll to position [0, 0]
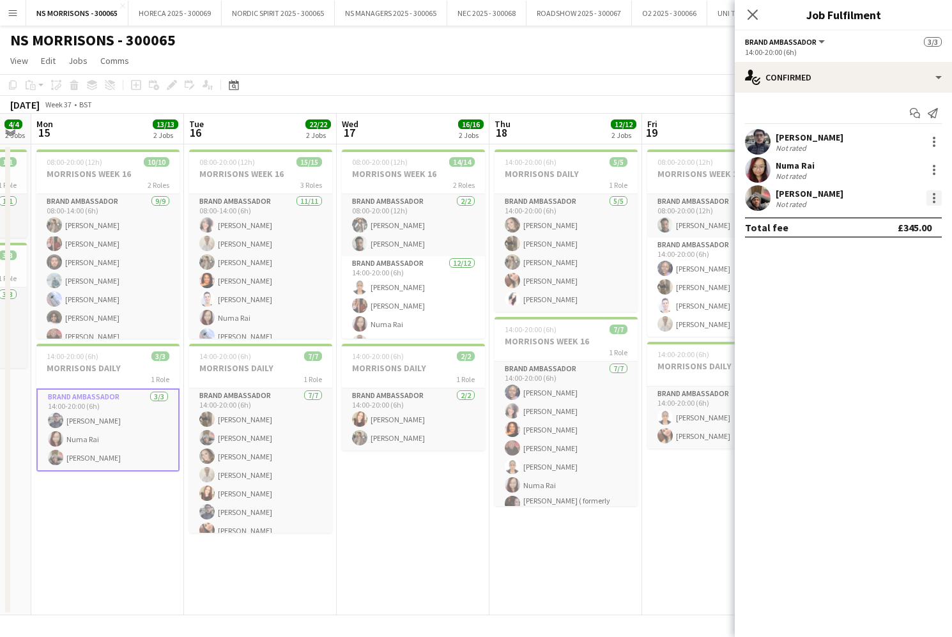
click at [932, 199] on div at bounding box center [933, 197] width 15 height 15
click at [909, 224] on span "Edit fee" at bounding box center [891, 221] width 79 height 11
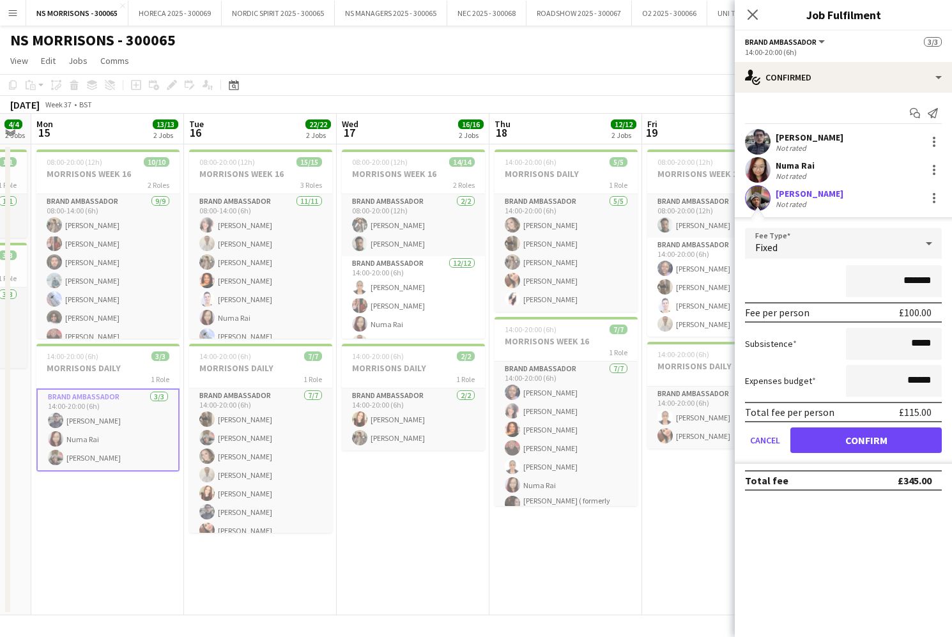
drag, startPoint x: 908, startPoint y: 279, endPoint x: 893, endPoint y: 264, distance: 21.2
click at [903, 280] on input "*******" at bounding box center [893, 281] width 96 height 32
type input "*******"
drag, startPoint x: 877, startPoint y: 434, endPoint x: 857, endPoint y: 432, distance: 20.5
click at [867, 434] on button "Confirm" at bounding box center [865, 440] width 151 height 26
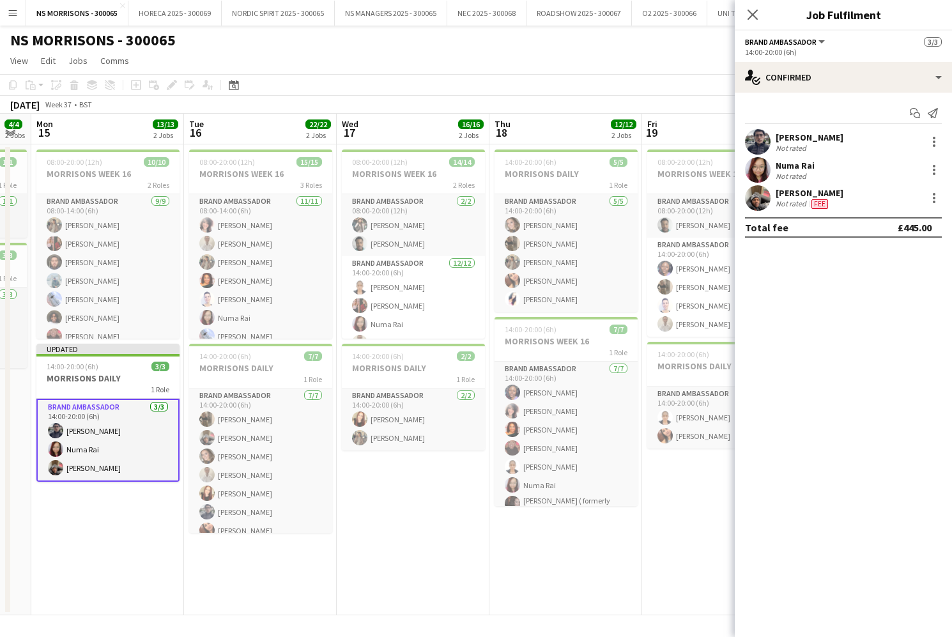
click at [635, 538] on app-date-cell "14:00-20:00 (6h) 5/5 MORRISONS DAILY 1 Role Brand Ambassador [DATE] 14:00-20:00…" at bounding box center [565, 379] width 153 height 471
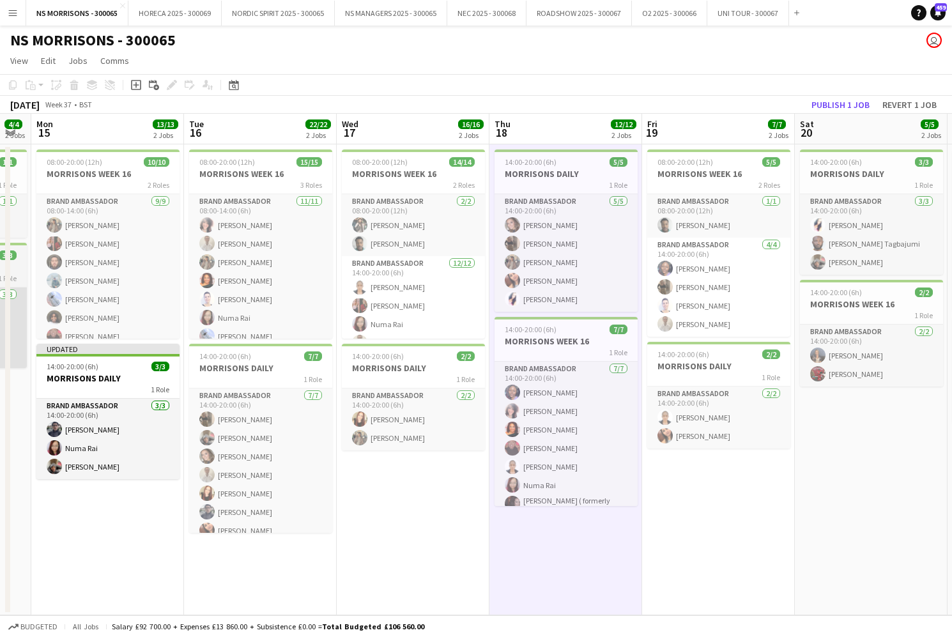
scroll to position [0, 427]
click at [14, 13] on app-icon "Menu" at bounding box center [13, 13] width 10 height 10
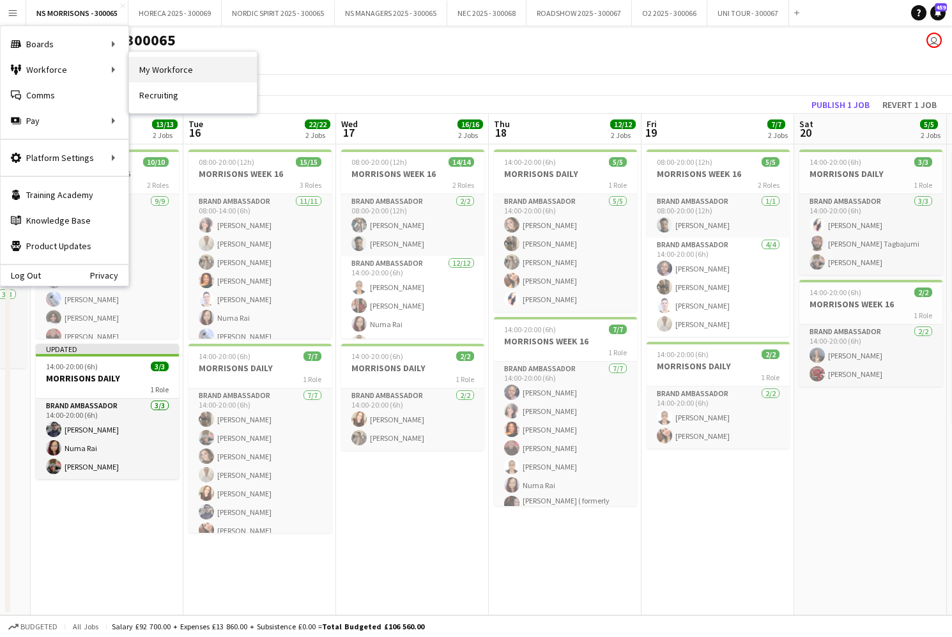
click at [231, 73] on link "My Workforce" at bounding box center [193, 70] width 128 height 26
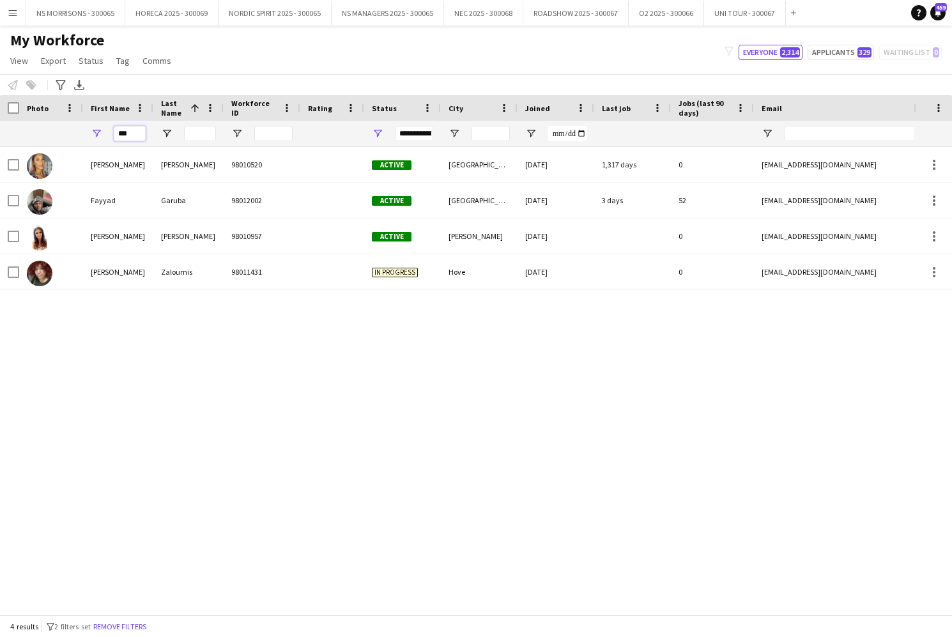
click at [64, 139] on div "***" at bounding box center [692, 134] width 1384 height 26
type input "*"
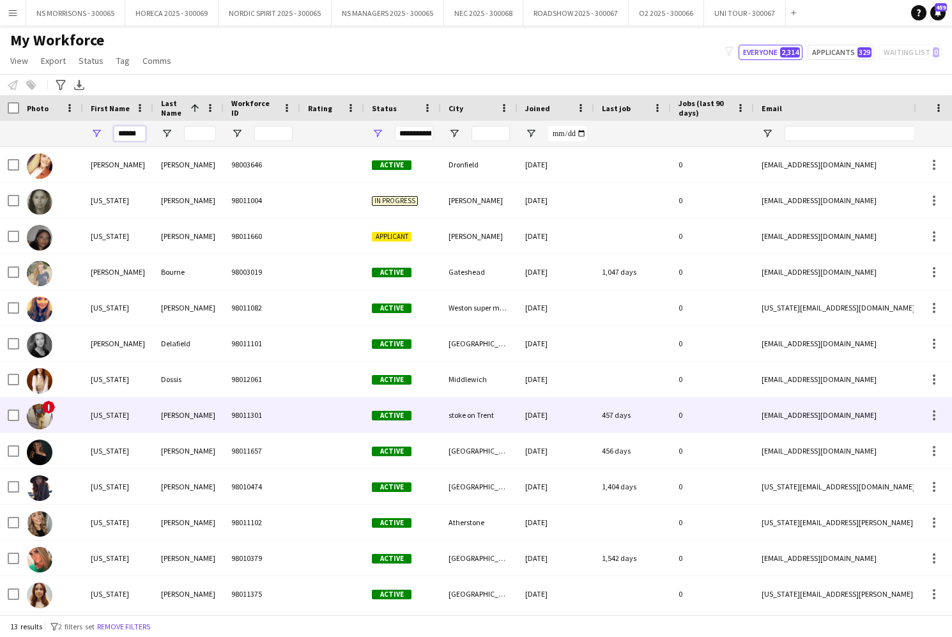
type input "******"
click at [109, 410] on div "[US_STATE]" at bounding box center [118, 414] width 70 height 35
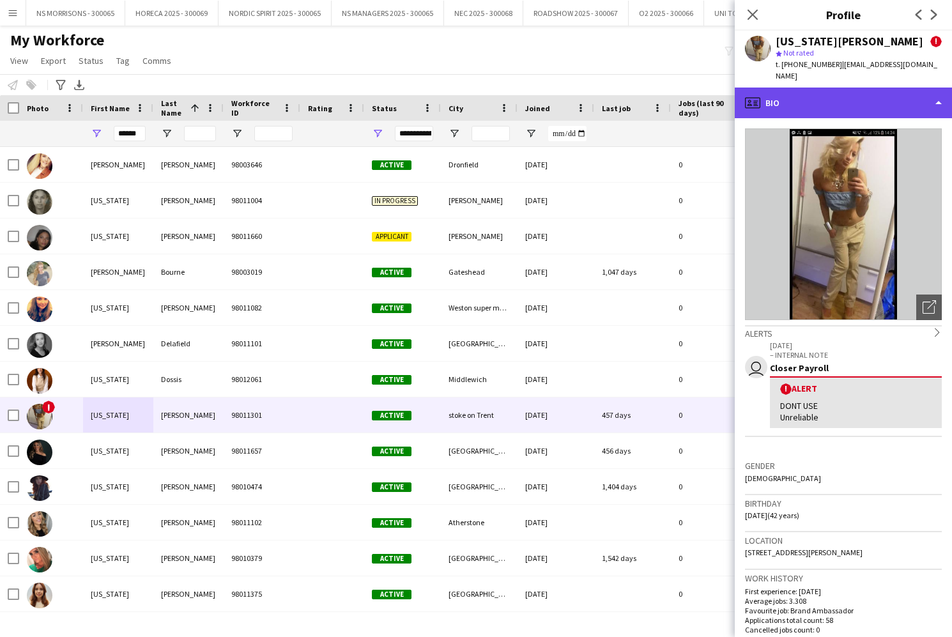
click at [798, 87] on div "profile Bio" at bounding box center [842, 102] width 217 height 31
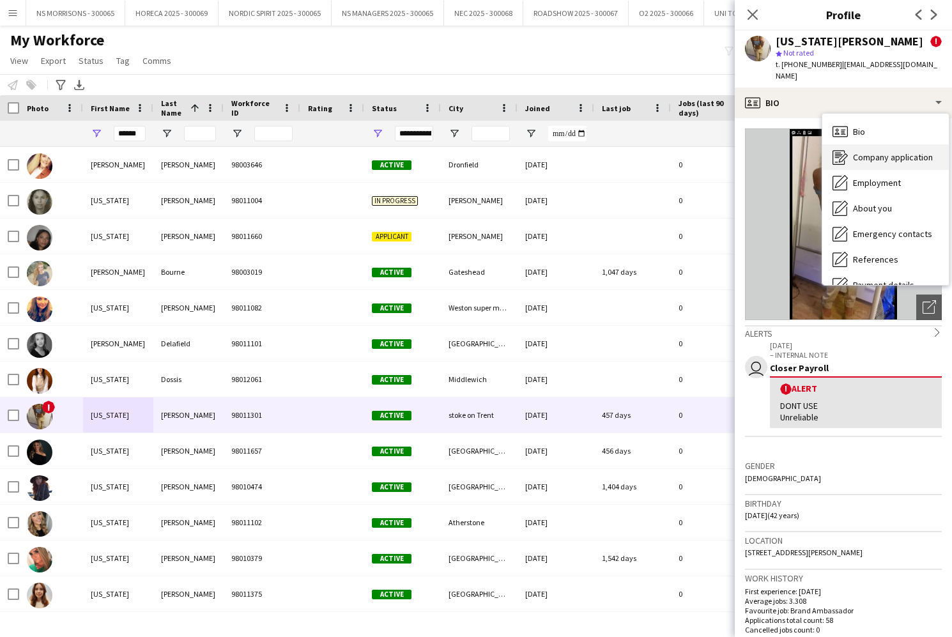
click at [843, 149] on icon "Company application" at bounding box center [839, 156] width 15 height 15
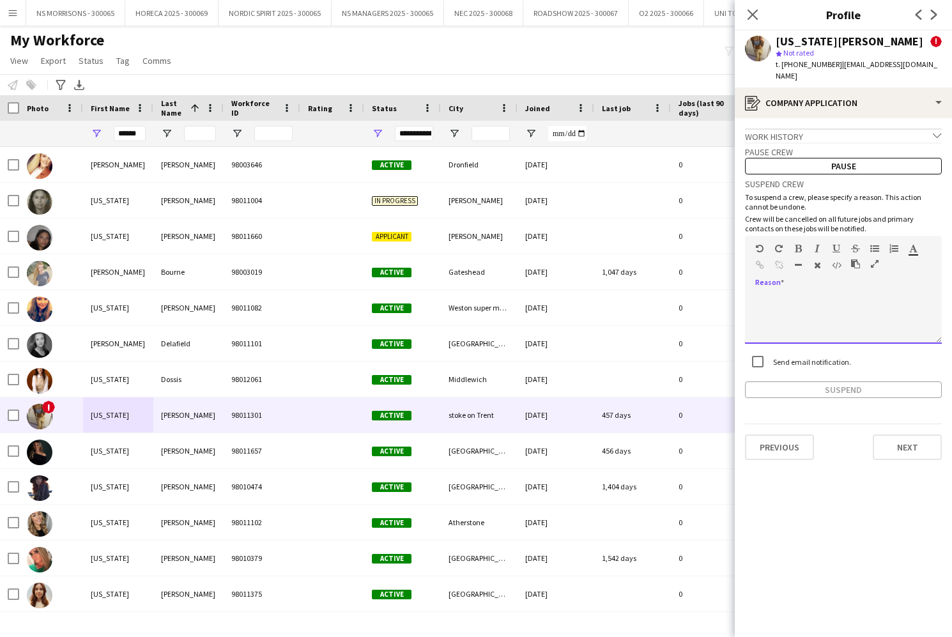
click at [791, 322] on div at bounding box center [843, 317] width 197 height 51
click at [785, 383] on button "Suspend" at bounding box center [843, 389] width 197 height 17
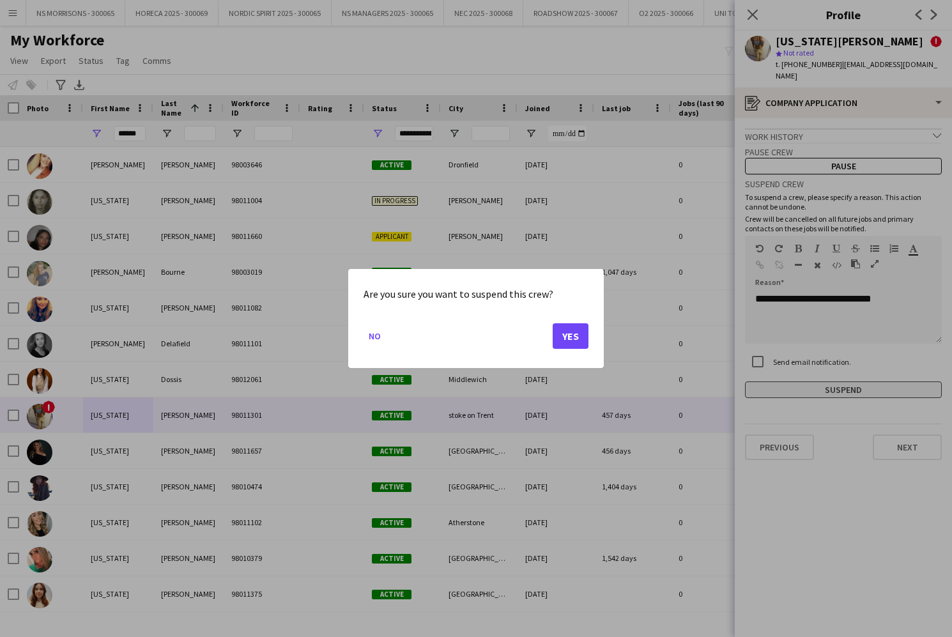
scroll to position [0, 0]
drag, startPoint x: 575, startPoint y: 328, endPoint x: 589, endPoint y: 322, distance: 14.9
click at [575, 328] on button "Yes" at bounding box center [570, 336] width 36 height 26
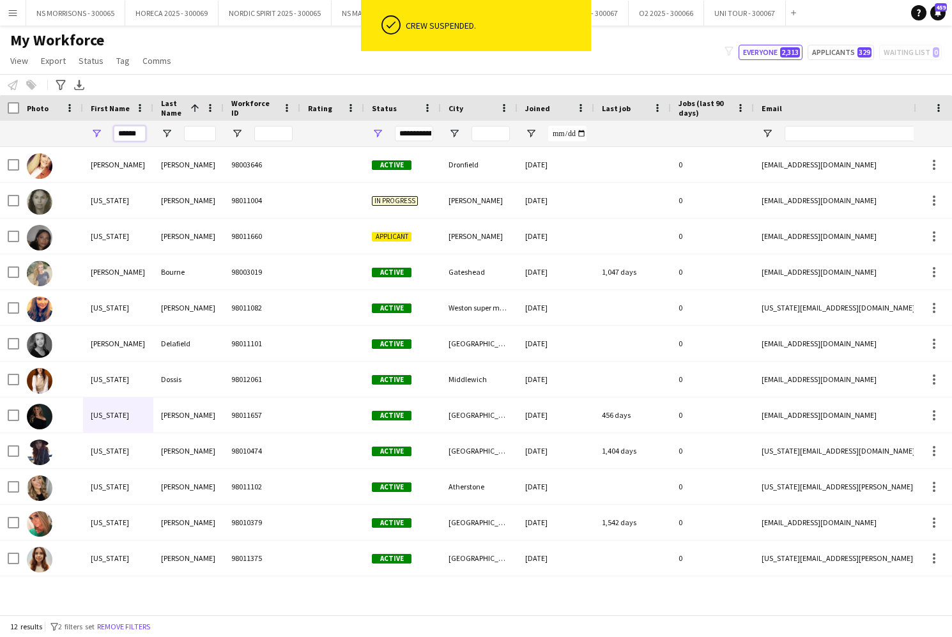
click at [144, 135] on input "******" at bounding box center [130, 133] width 32 height 15
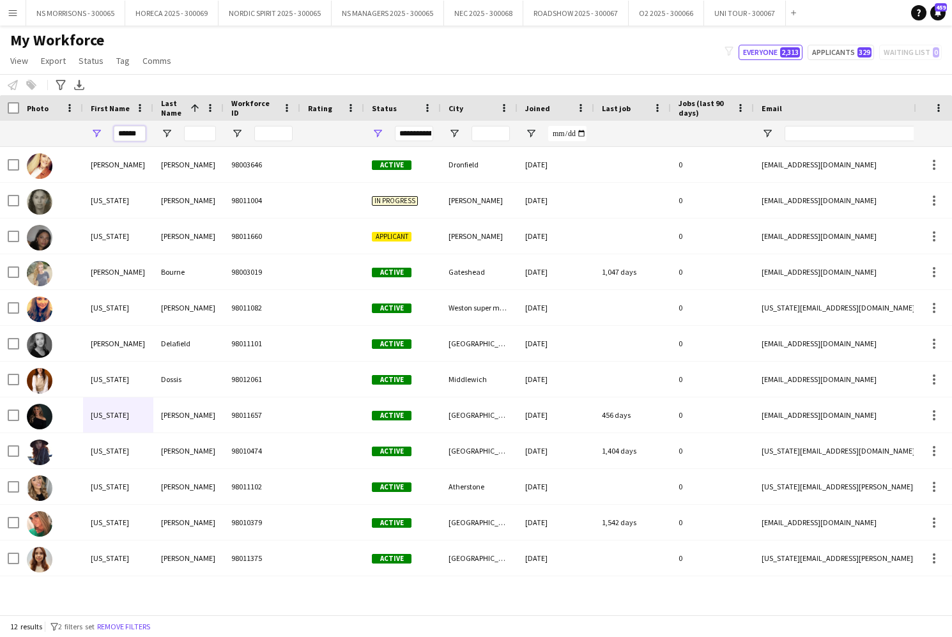
drag, startPoint x: 133, startPoint y: 135, endPoint x: 88, endPoint y: 133, distance: 44.8
click at [91, 134] on div "******" at bounding box center [118, 134] width 70 height 26
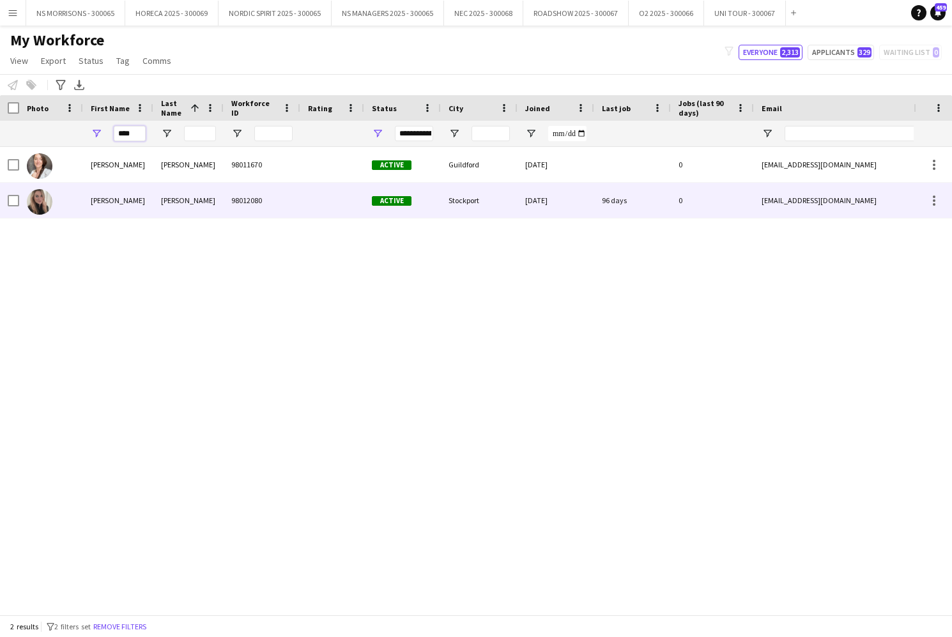
type input "****"
drag, startPoint x: 96, startPoint y: 193, endPoint x: 185, endPoint y: 206, distance: 89.7
click at [96, 193] on div "[PERSON_NAME]" at bounding box center [118, 200] width 70 height 35
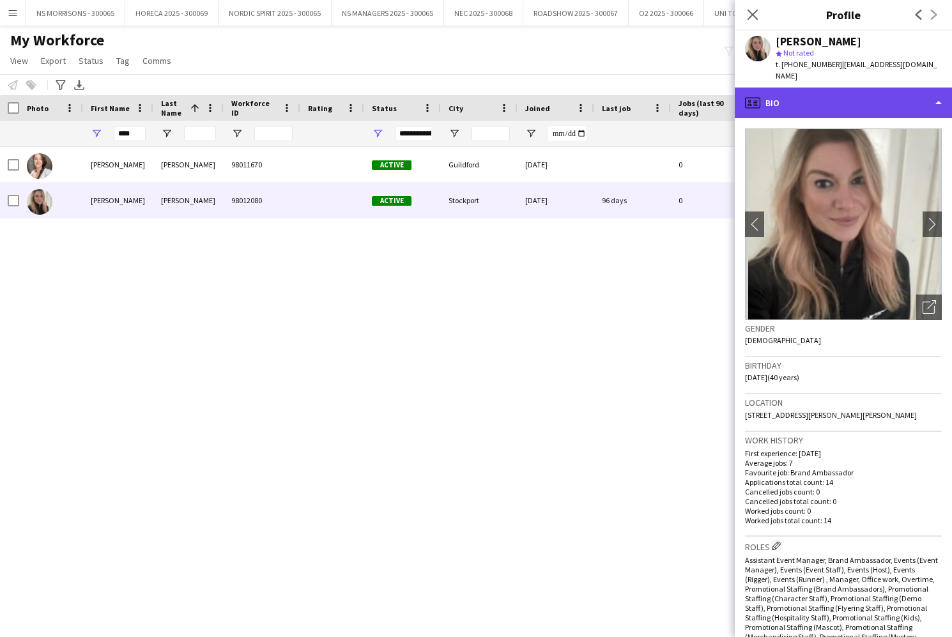
click at [797, 103] on div "profile Bio" at bounding box center [842, 102] width 217 height 31
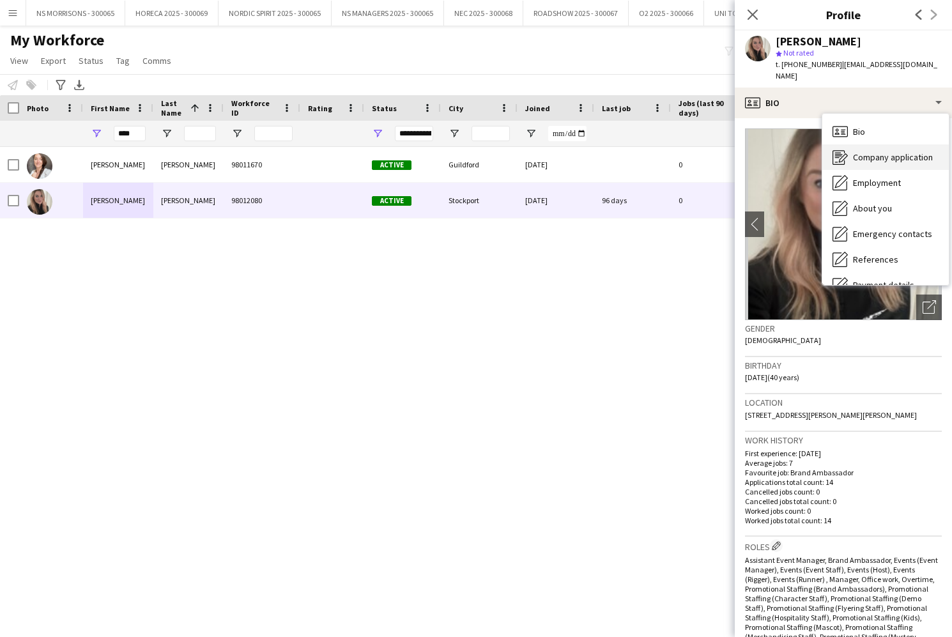
click at [853, 153] on div "Company application Company application" at bounding box center [885, 157] width 126 height 26
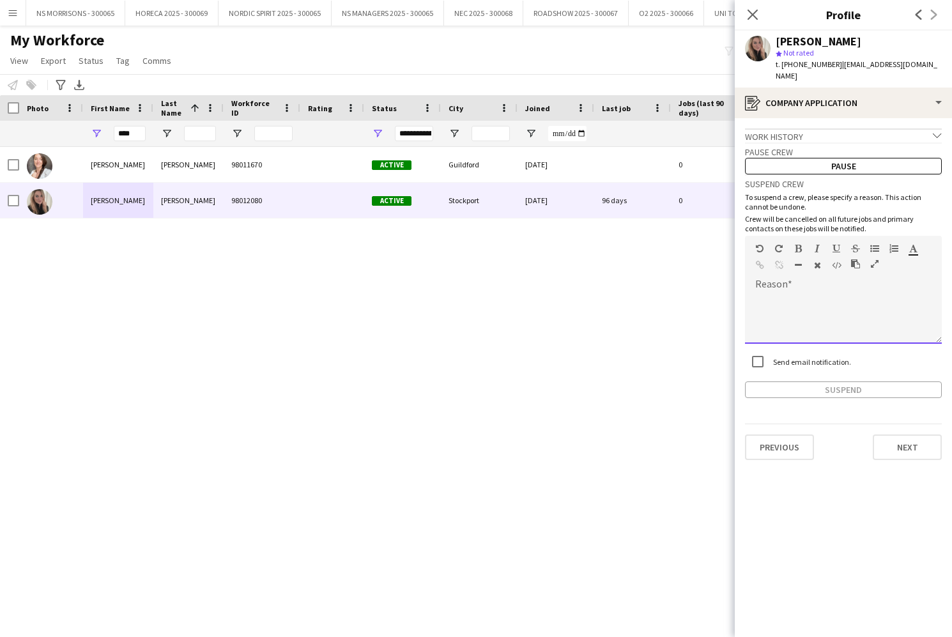
click at [799, 261] on div at bounding box center [783, 267] width 57 height 15
click at [770, 308] on div at bounding box center [843, 317] width 197 height 51
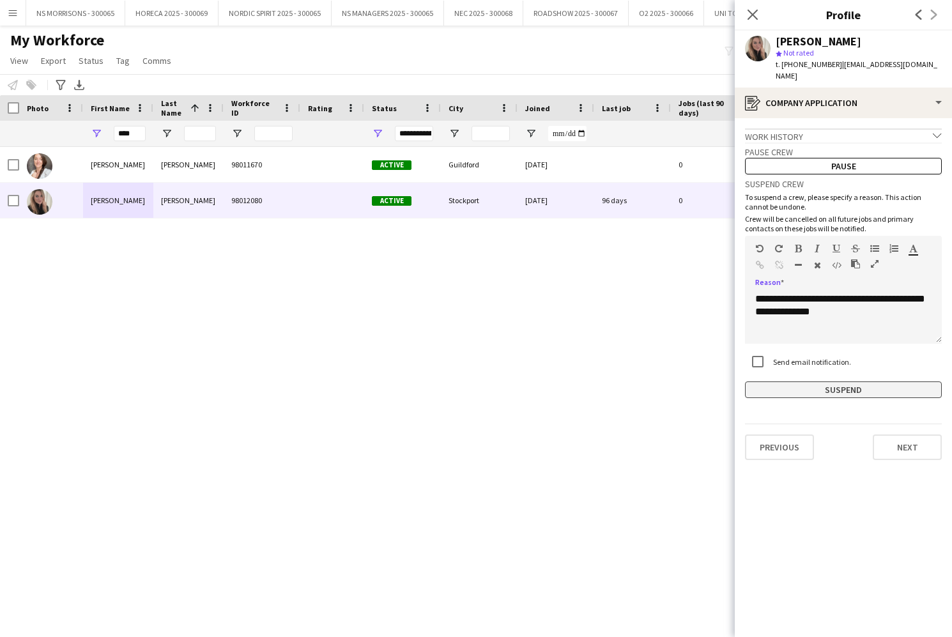
click at [775, 381] on button "Suspend" at bounding box center [843, 389] width 197 height 17
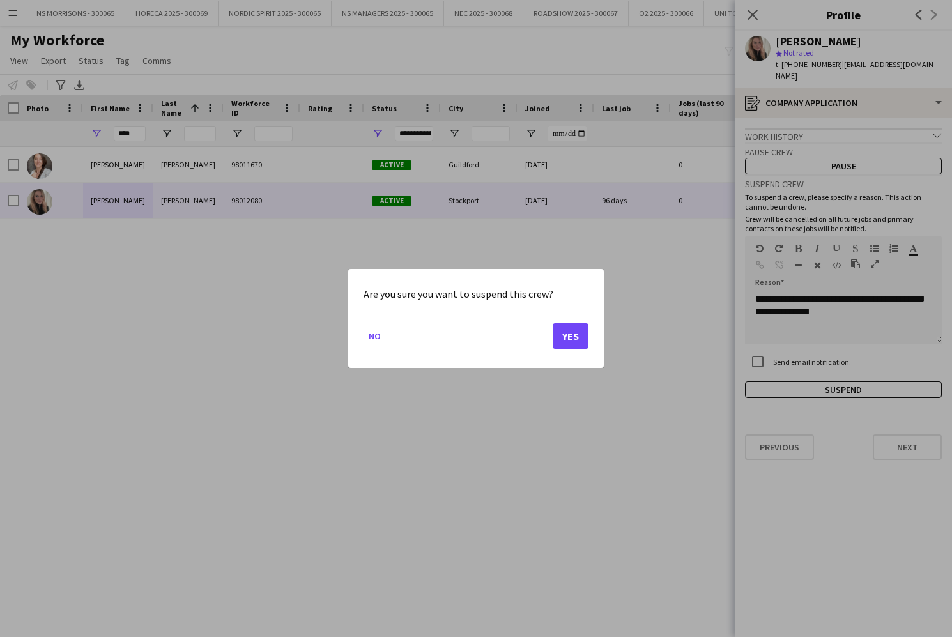
click at [572, 331] on button "Yes" at bounding box center [570, 336] width 36 height 26
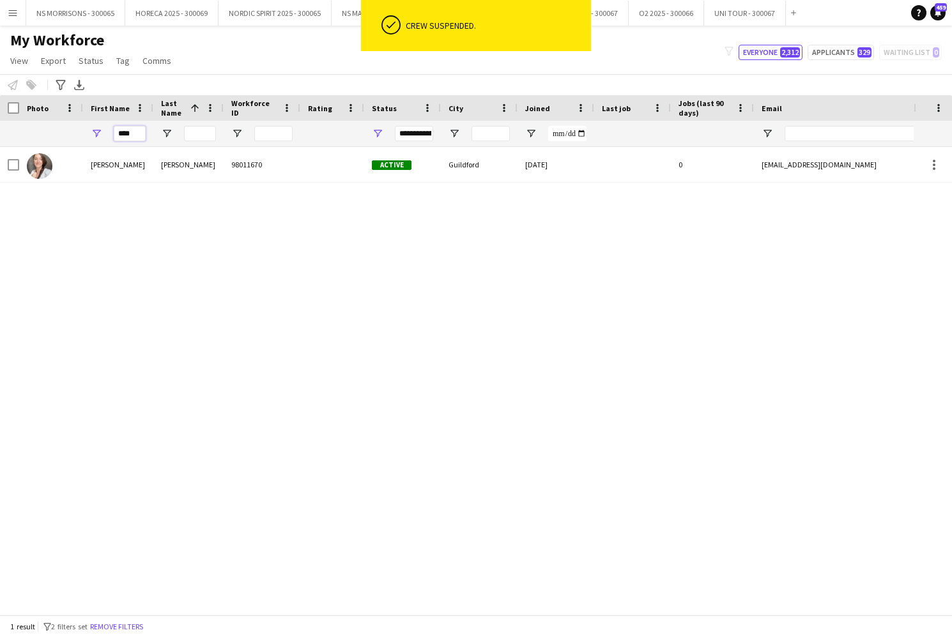
drag, startPoint x: 136, startPoint y: 140, endPoint x: 86, endPoint y: 137, distance: 49.9
click at [86, 137] on div "****" at bounding box center [118, 134] width 70 height 26
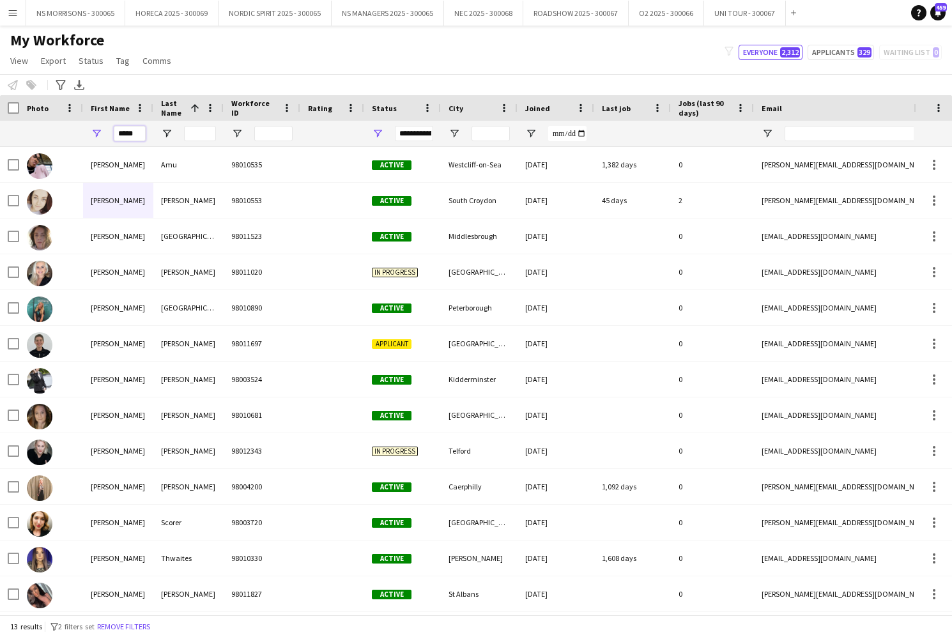
scroll to position [0, 15]
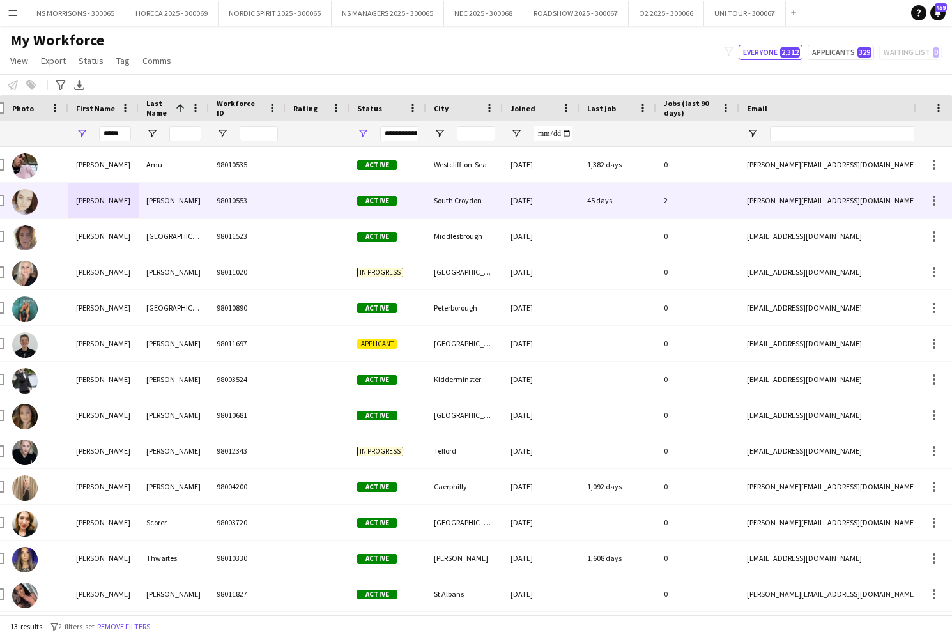
click at [95, 202] on div "[PERSON_NAME]" at bounding box center [103, 200] width 70 height 35
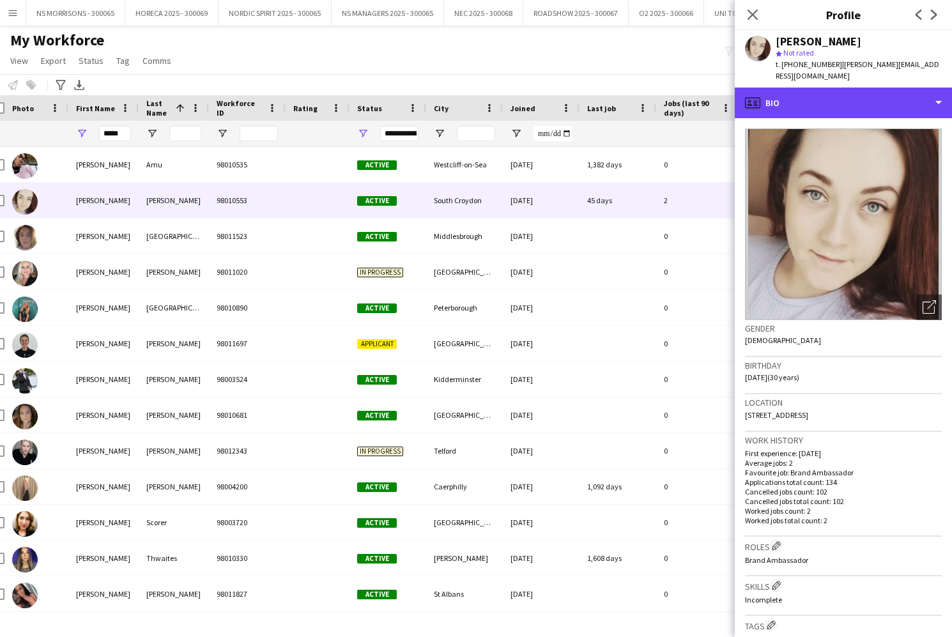
drag, startPoint x: 866, startPoint y: 94, endPoint x: 862, endPoint y: 146, distance: 51.9
click at [866, 95] on div "profile Bio" at bounding box center [842, 102] width 217 height 31
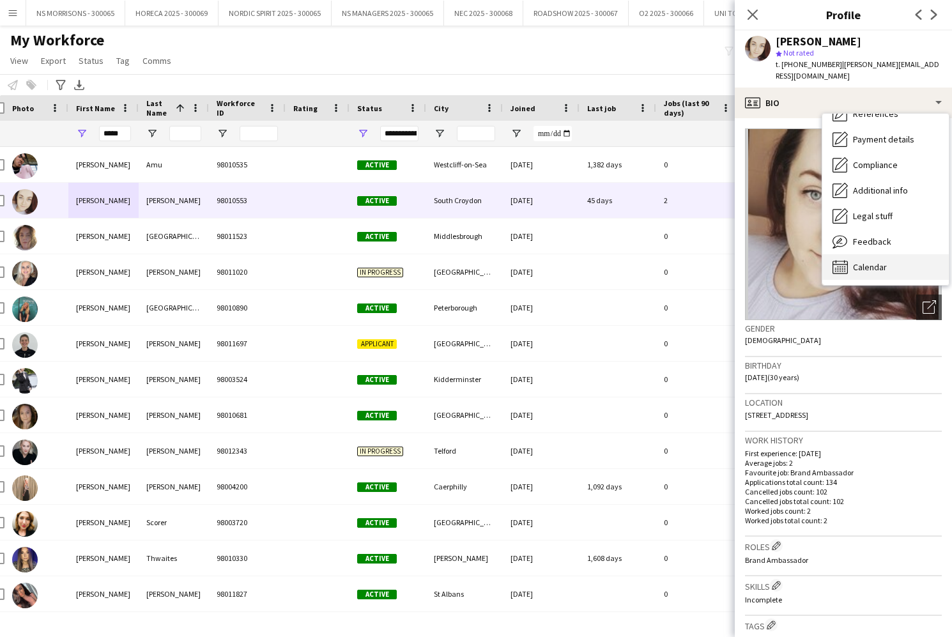
scroll to position [0, 0]
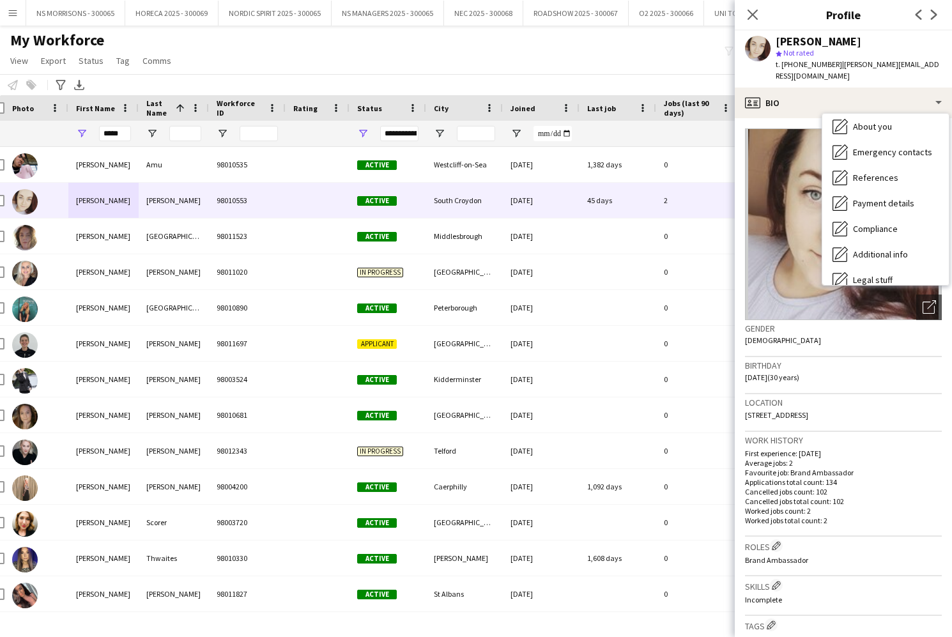
click at [861, 325] on span "Calendar" at bounding box center [870, 330] width 34 height 11
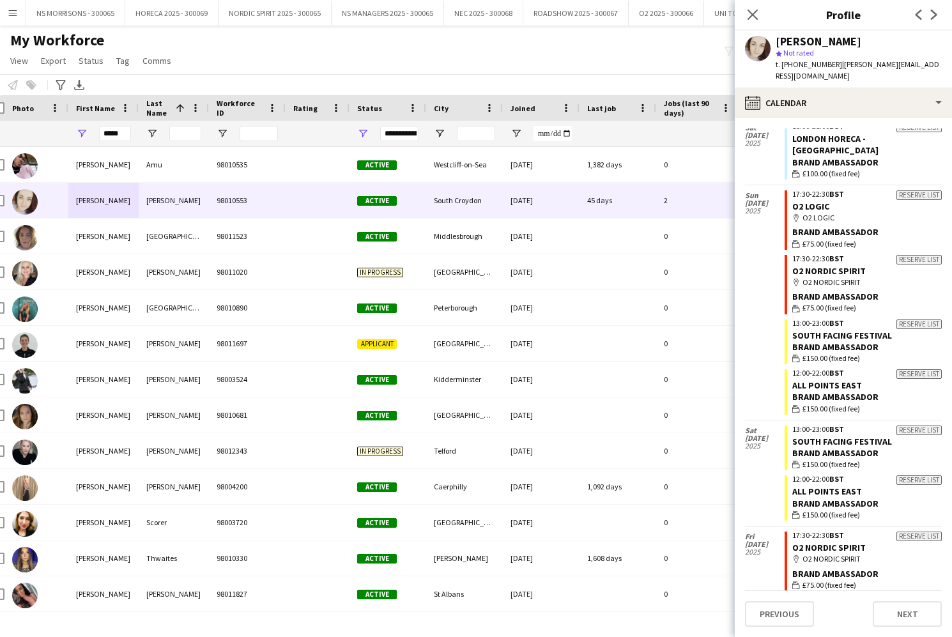
scroll to position [211, 0]
click at [125, 133] on input "*****" at bounding box center [115, 133] width 32 height 15
drag, startPoint x: 124, startPoint y: 133, endPoint x: 96, endPoint y: 135, distance: 28.2
click at [96, 135] on div "*****" at bounding box center [103, 134] width 70 height 26
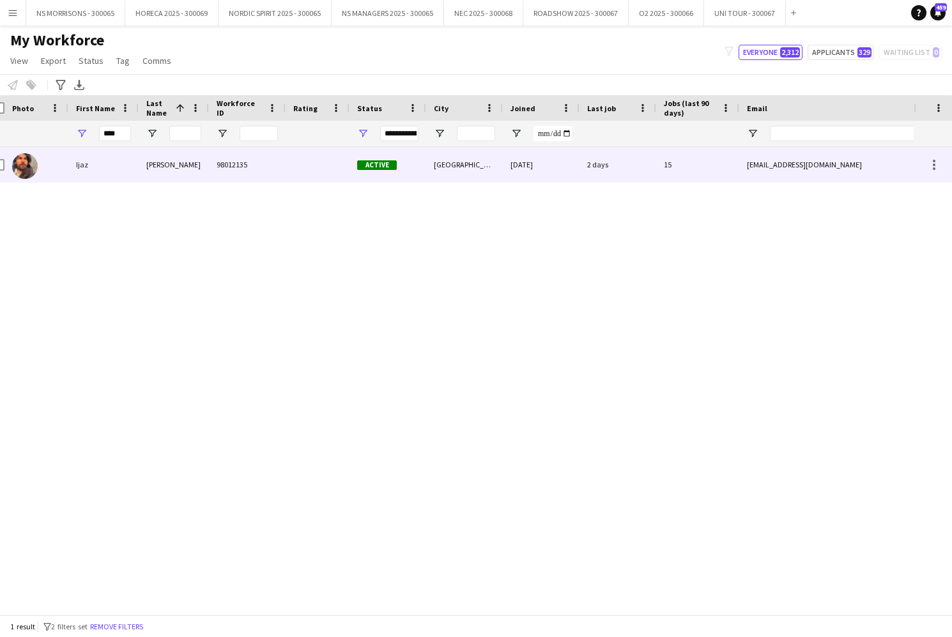
click at [79, 170] on div "Ijaz" at bounding box center [103, 164] width 70 height 35
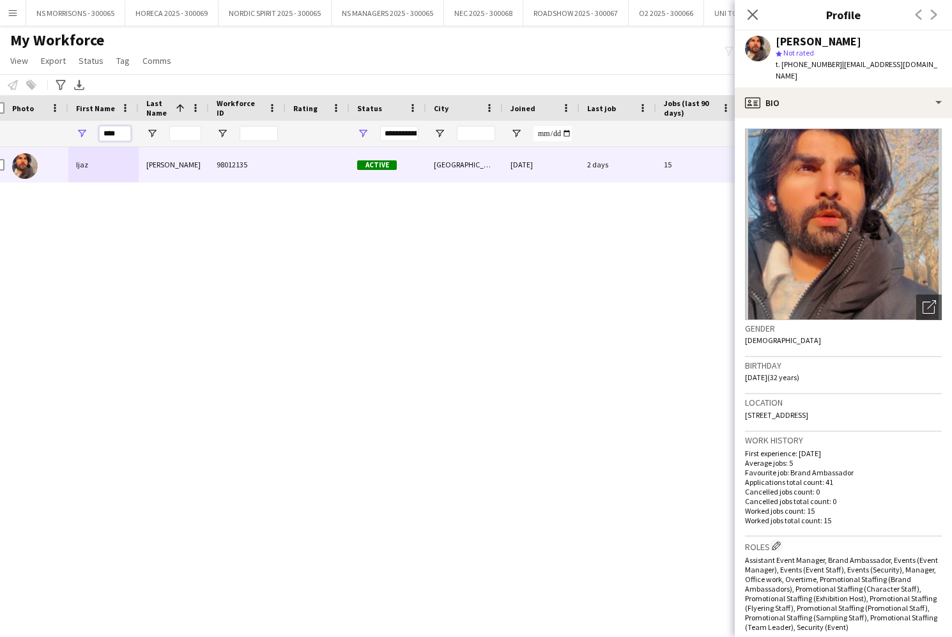
drag, startPoint x: 109, startPoint y: 136, endPoint x: 89, endPoint y: 133, distance: 20.7
click at [89, 133] on div "****" at bounding box center [103, 134] width 70 height 26
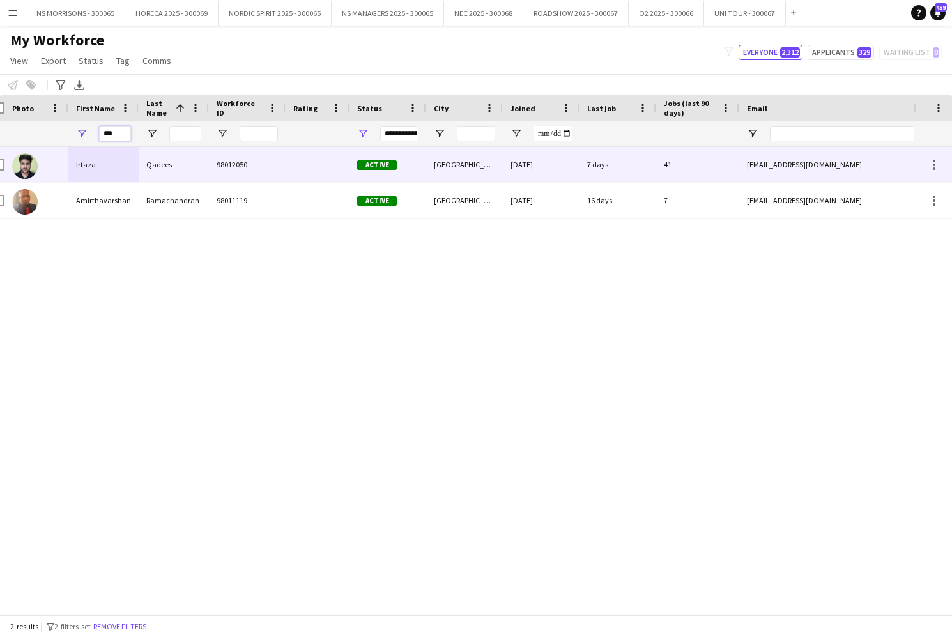
type input "***"
click at [91, 163] on div "Irtaza" at bounding box center [103, 164] width 70 height 35
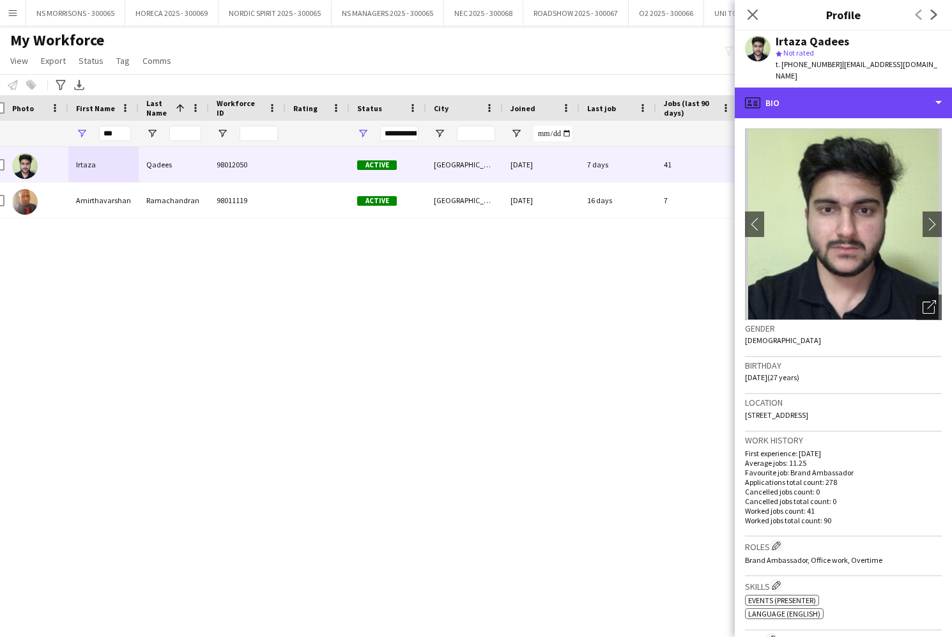
drag, startPoint x: 870, startPoint y: 98, endPoint x: 868, endPoint y: 116, distance: 18.0
click at [869, 98] on div "profile Bio" at bounding box center [842, 102] width 217 height 31
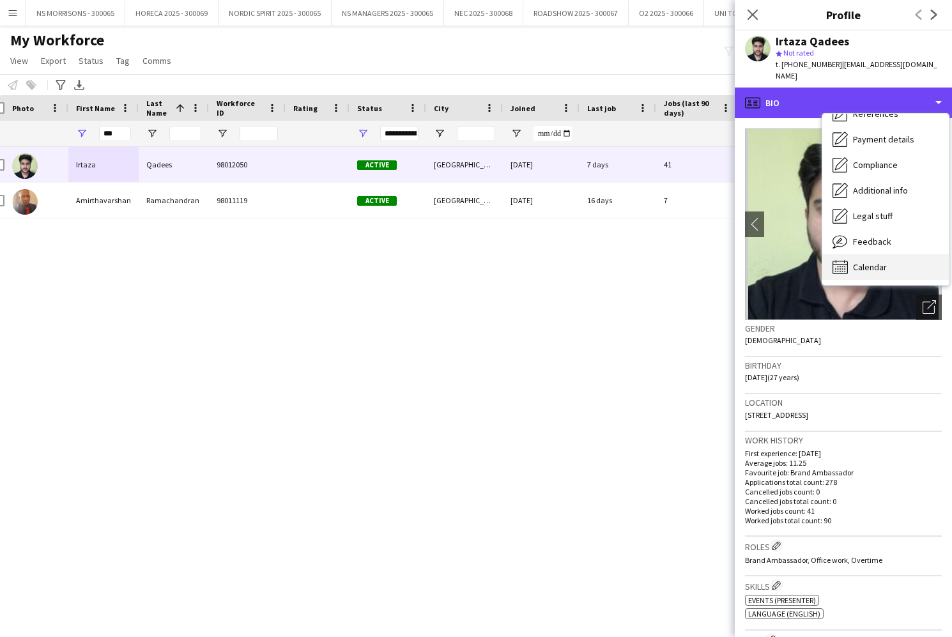
scroll to position [146, 0]
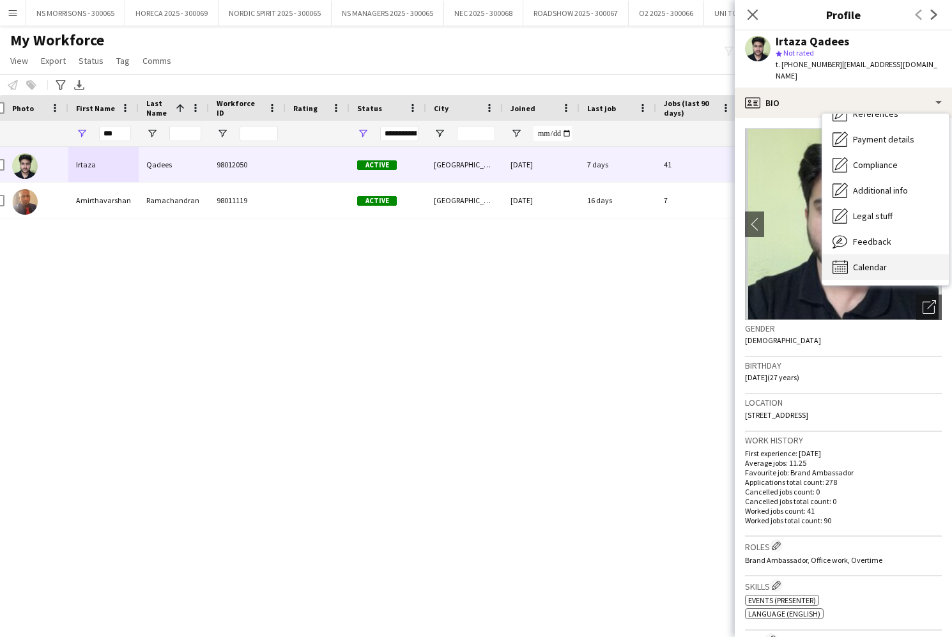
click at [867, 254] on div "Calendar Calendar" at bounding box center [885, 267] width 126 height 26
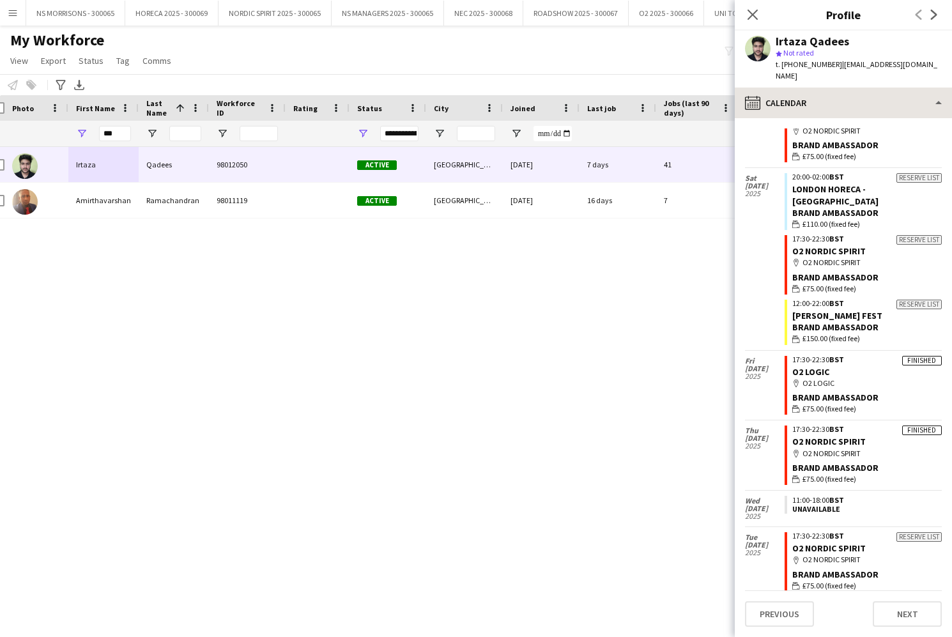
scroll to position [5385, 0]
click at [752, 15] on icon at bounding box center [752, 15] width 10 height 10
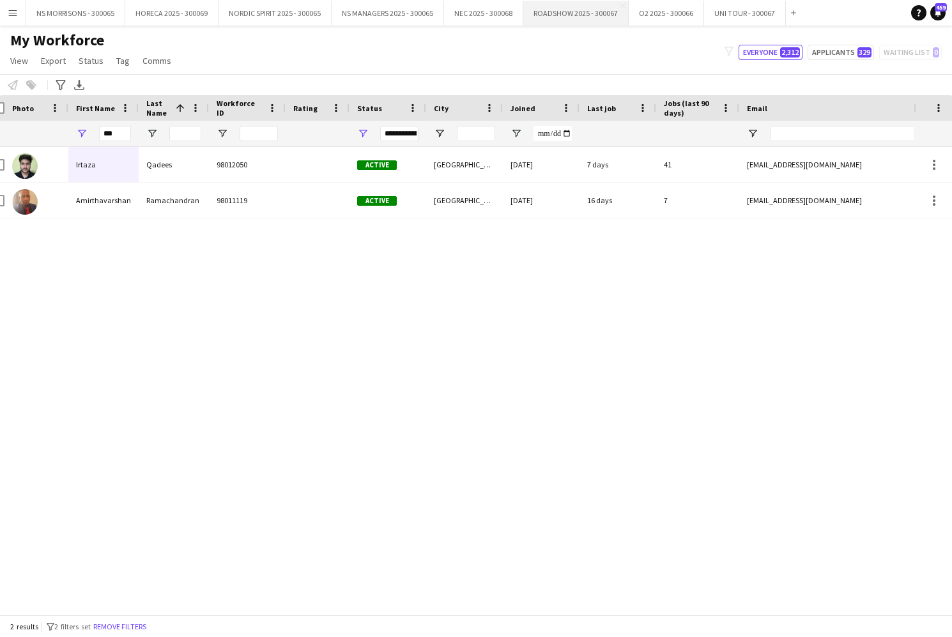
click at [572, 20] on button "ROADSHOW 2025 - 300067 Close" at bounding box center [575, 13] width 105 height 25
